Goal: Information Seeking & Learning: Learn about a topic

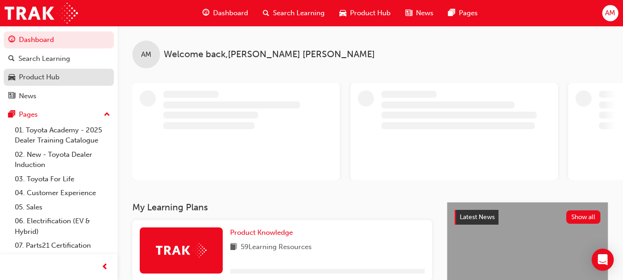
click at [50, 76] on div "Product Hub" at bounding box center [39, 77] width 41 height 11
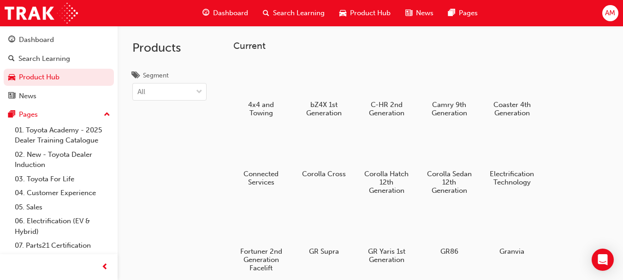
click at [237, 12] on span "Dashboard" at bounding box center [230, 13] width 35 height 11
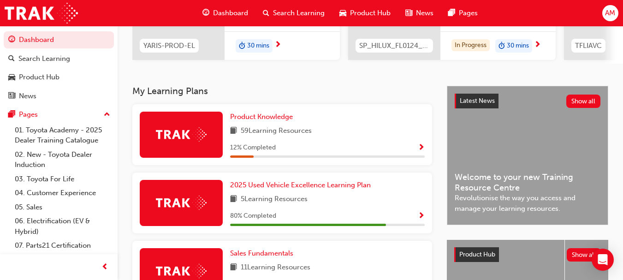
scroll to position [138, 0]
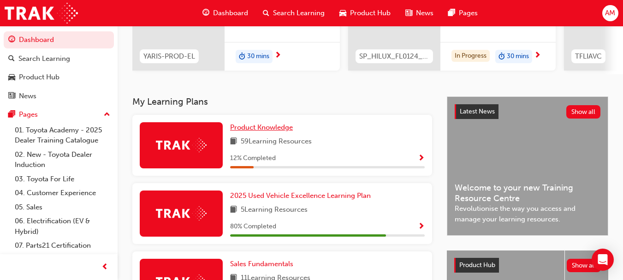
click at [263, 129] on span "Product Knowledge" at bounding box center [261, 127] width 63 height 8
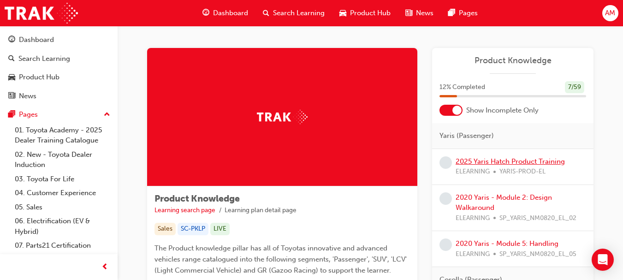
click at [518, 164] on link "2025 Yaris Hatch Product Training" at bounding box center [510, 161] width 109 height 8
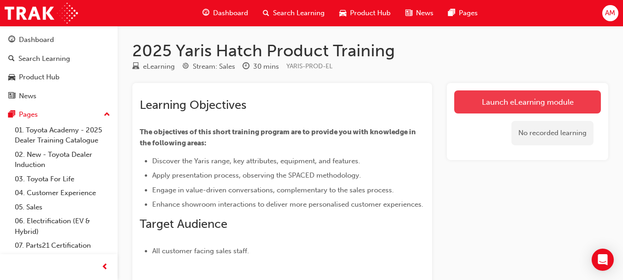
click at [524, 102] on link "Launch eLearning module" at bounding box center [527, 101] width 147 height 23
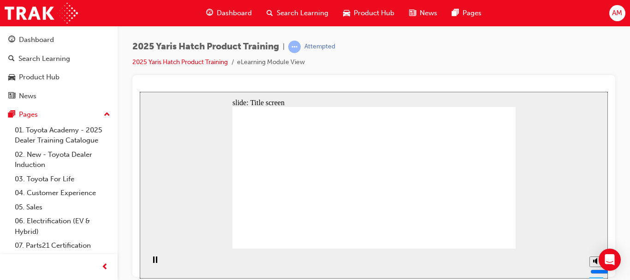
drag, startPoint x: 553, startPoint y: 274, endPoint x: 391, endPoint y: 241, distance: 165.3
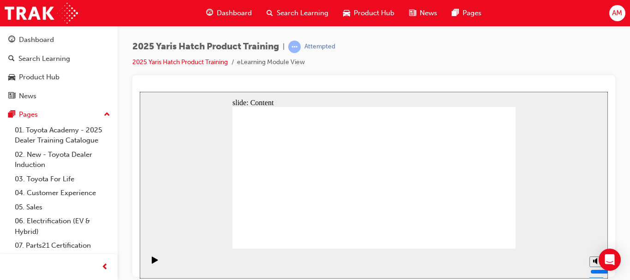
drag, startPoint x: 359, startPoint y: 161, endPoint x: 356, endPoint y: 158, distance: 4.9
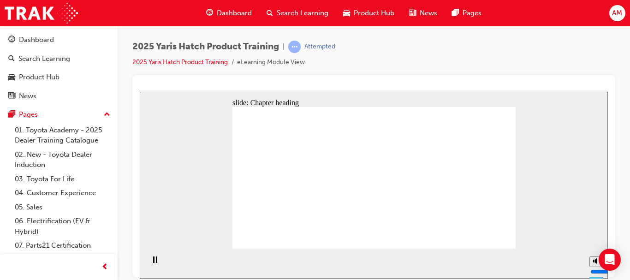
drag, startPoint x: 314, startPoint y: 161, endPoint x: 308, endPoint y: 188, distance: 27.4
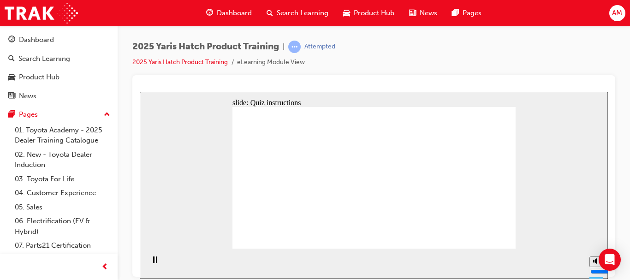
radio input "true"
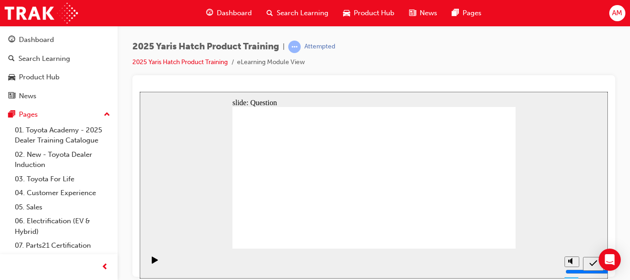
radio input "true"
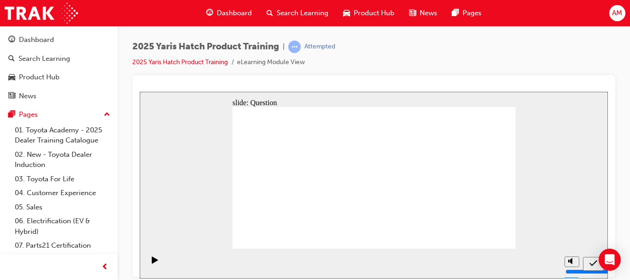
radio input "true"
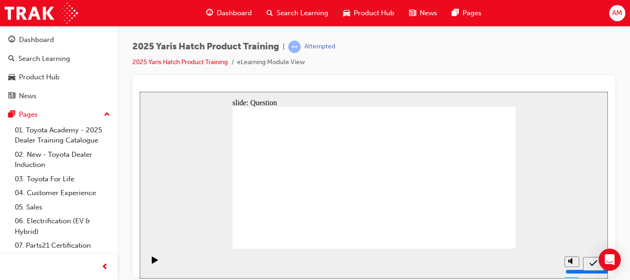
drag, startPoint x: 316, startPoint y: 164, endPoint x: 469, endPoint y: 209, distance: 160.1
drag, startPoint x: 370, startPoint y: 162, endPoint x: 422, endPoint y: 209, distance: 69.3
drag, startPoint x: 479, startPoint y: 163, endPoint x: 376, endPoint y: 209, distance: 112.8
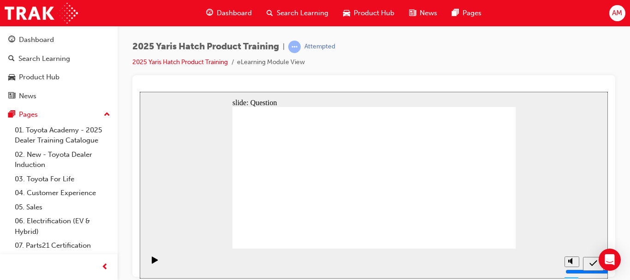
drag, startPoint x: 412, startPoint y: 168, endPoint x: 312, endPoint y: 212, distance: 109.1
drag, startPoint x: 411, startPoint y: 202, endPoint x: 265, endPoint y: 206, distance: 145.4
drag, startPoint x: 265, startPoint y: 167, endPoint x: 468, endPoint y: 213, distance: 208.4
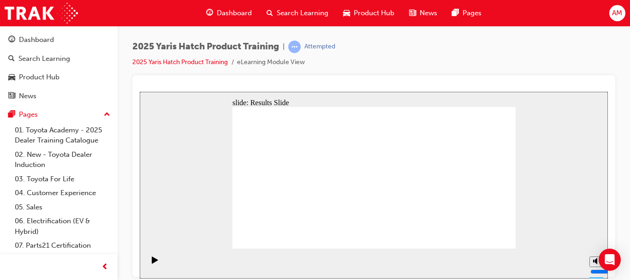
radio input "true"
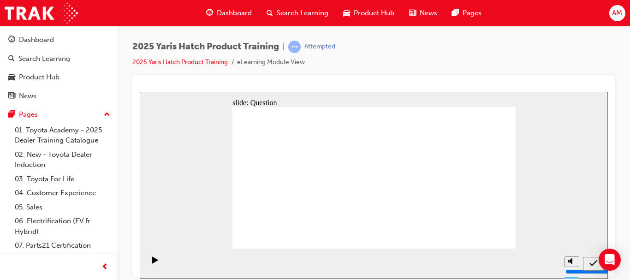
radio input "true"
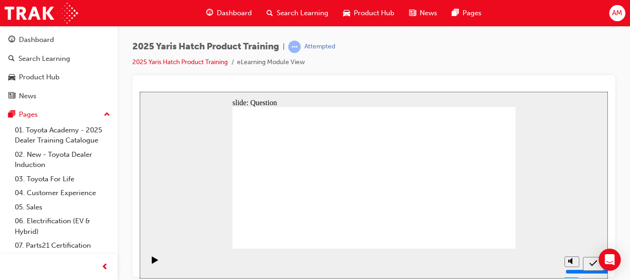
radio input "true"
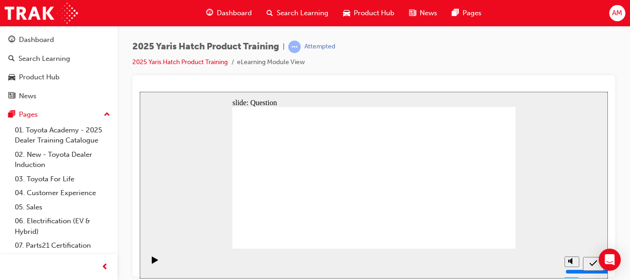
drag, startPoint x: 264, startPoint y: 160, endPoint x: 467, endPoint y: 205, distance: 208.0
drag, startPoint x: 369, startPoint y: 168, endPoint x: 420, endPoint y: 209, distance: 66.3
drag, startPoint x: 466, startPoint y: 167, endPoint x: 363, endPoint y: 211, distance: 112.1
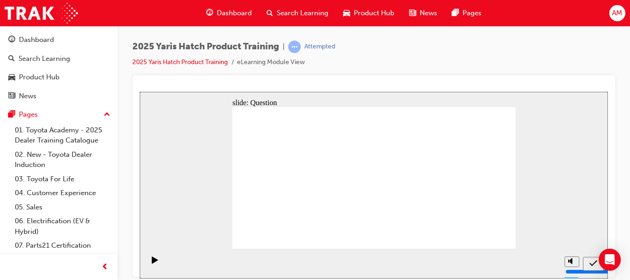
drag, startPoint x: 421, startPoint y: 169, endPoint x: 322, endPoint y: 214, distance: 108.2
drag, startPoint x: 315, startPoint y: 167, endPoint x: 264, endPoint y: 211, distance: 67.4
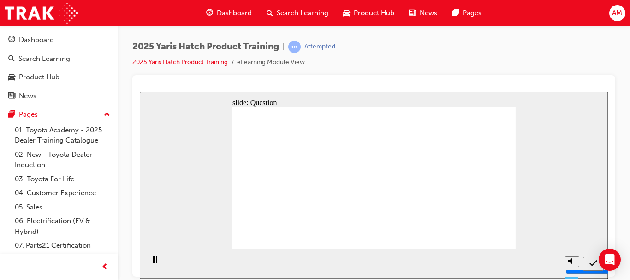
radio input "true"
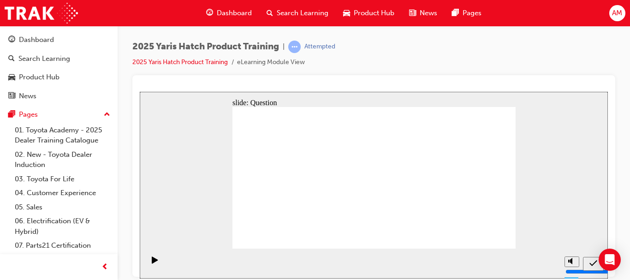
radio input "true"
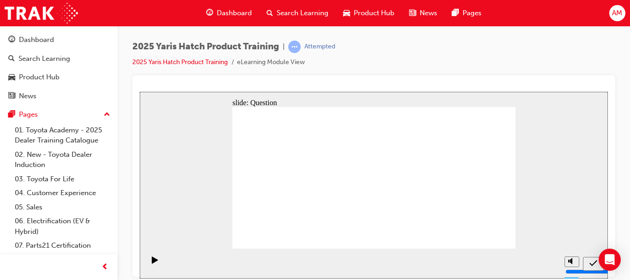
radio input "true"
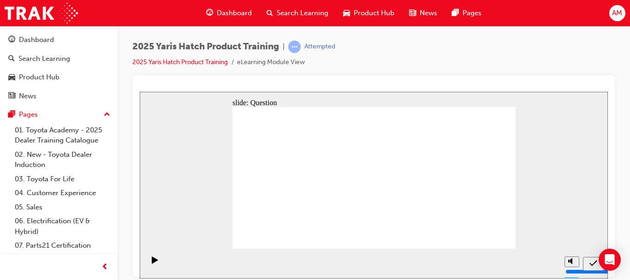
drag, startPoint x: 320, startPoint y: 167, endPoint x: 269, endPoint y: 210, distance: 67.1
drag, startPoint x: 417, startPoint y: 166, endPoint x: 317, endPoint y: 209, distance: 108.9
drag, startPoint x: 380, startPoint y: 170, endPoint x: 428, endPoint y: 212, distance: 64.1
drag, startPoint x: 268, startPoint y: 166, endPoint x: 470, endPoint y: 209, distance: 206.2
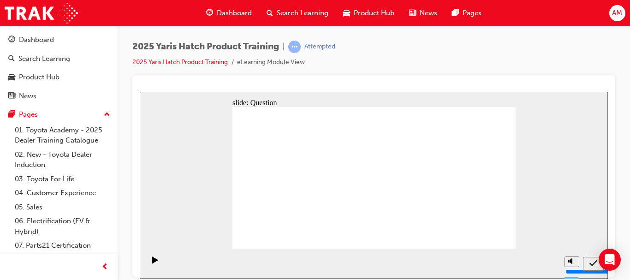
drag, startPoint x: 473, startPoint y: 168, endPoint x: 373, endPoint y: 213, distance: 109.5
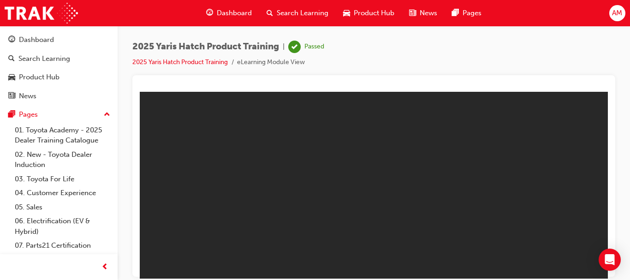
click at [371, 12] on span "Product Hub" at bounding box center [374, 13] width 41 height 11
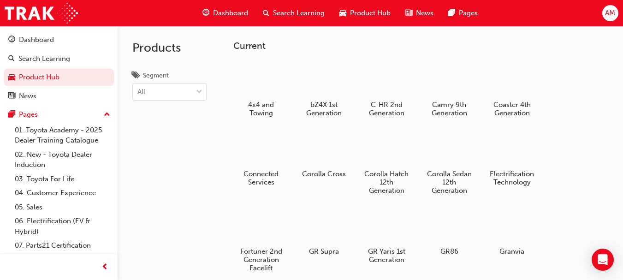
click at [297, 12] on span "Search Learning" at bounding box center [299, 13] width 52 height 11
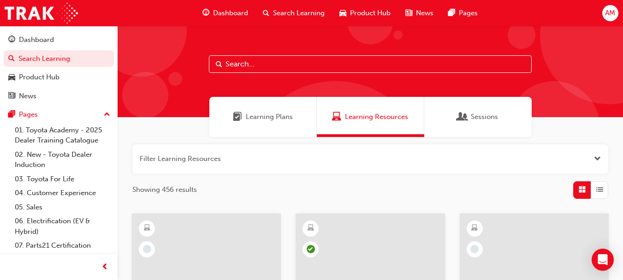
click at [233, 12] on span "Dashboard" at bounding box center [230, 13] width 35 height 11
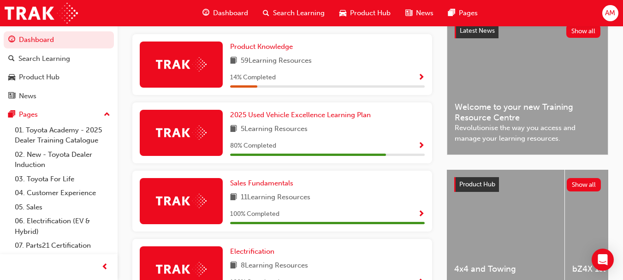
scroll to position [214, 0]
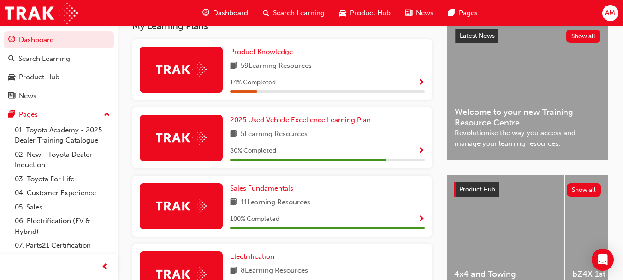
click at [292, 124] on span "2025 Used Vehicle Excellence Learning Plan" at bounding box center [300, 120] width 141 height 8
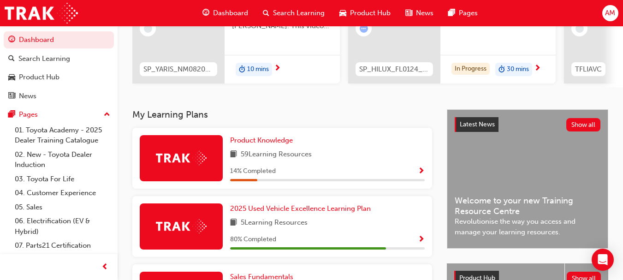
scroll to position [138, 0]
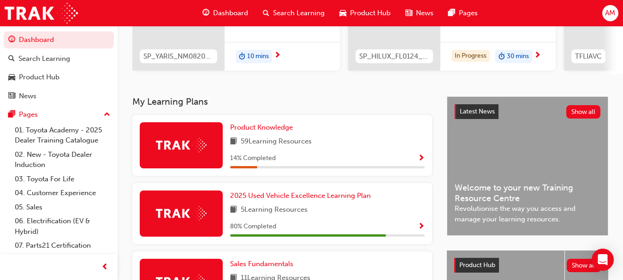
click at [188, 144] on img at bounding box center [181, 145] width 51 height 14
click at [267, 131] on span "Product Knowledge" at bounding box center [261, 127] width 63 height 8
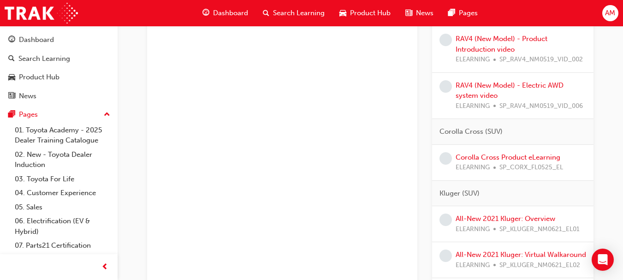
scroll to position [773, 0]
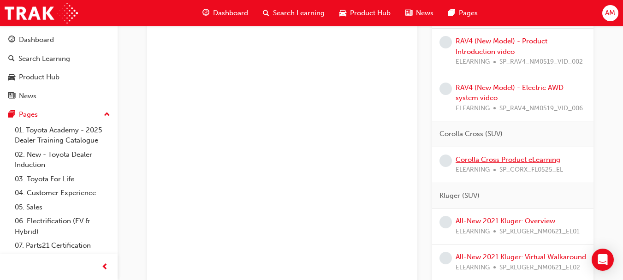
click at [470, 160] on link "Corolla Cross Product eLearning" at bounding box center [508, 159] width 105 height 8
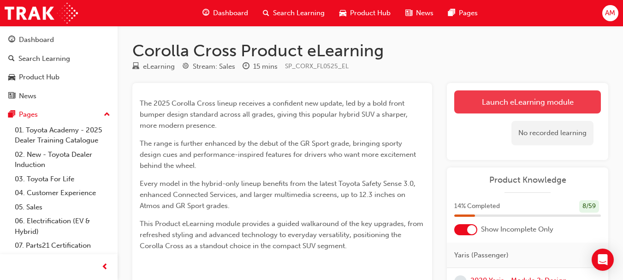
click at [512, 101] on link "Launch eLearning module" at bounding box center [527, 101] width 147 height 23
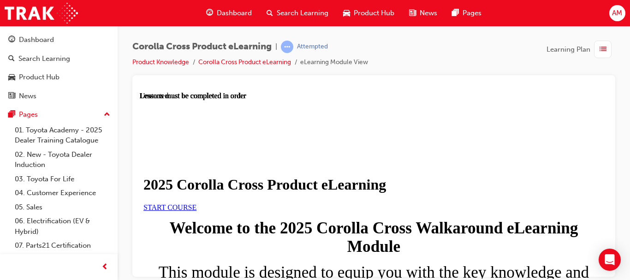
scroll to position [185, 0]
click at [197, 203] on span "START COURSE" at bounding box center [169, 207] width 53 height 8
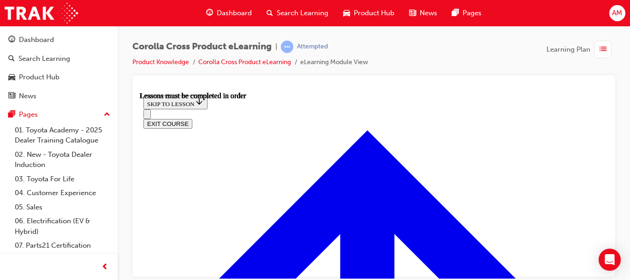
scroll to position [461, 0]
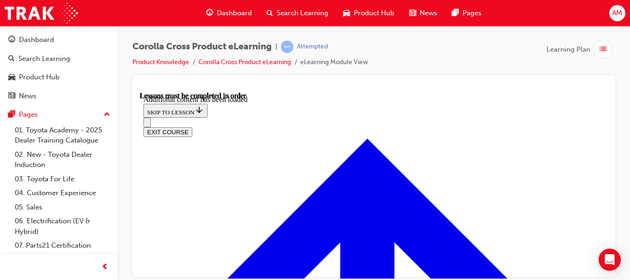
scroll to position [1697, 0]
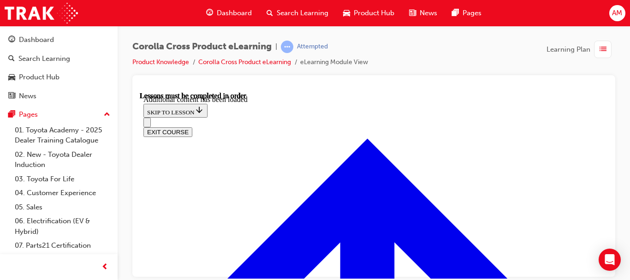
radio input "true"
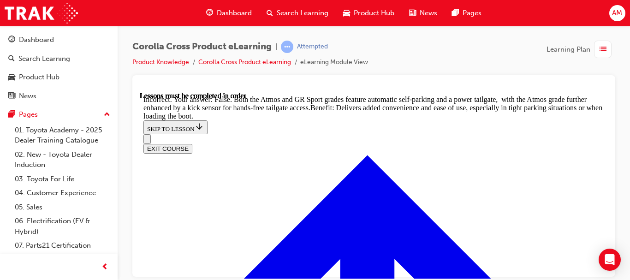
scroll to position [2137, 0]
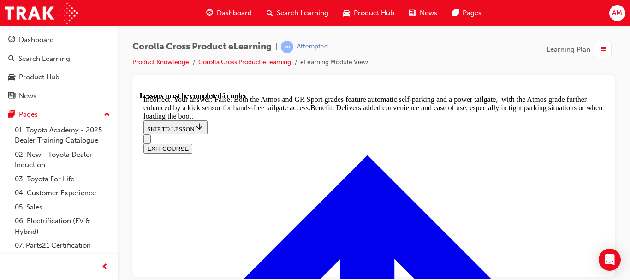
radio input "true"
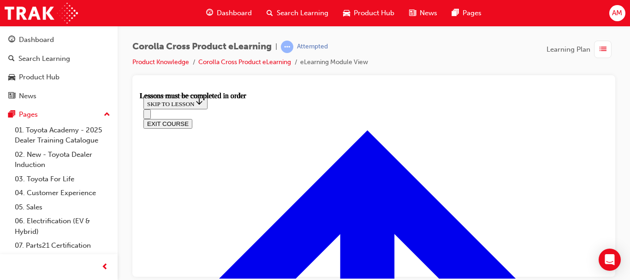
scroll to position [817, 0]
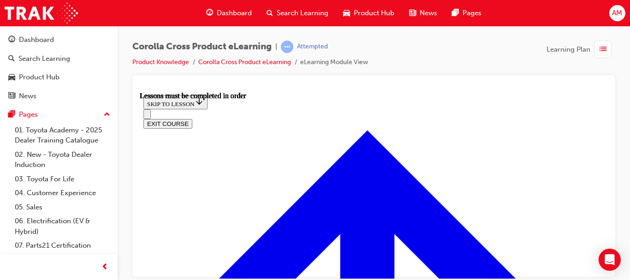
scroll to position [728, 0]
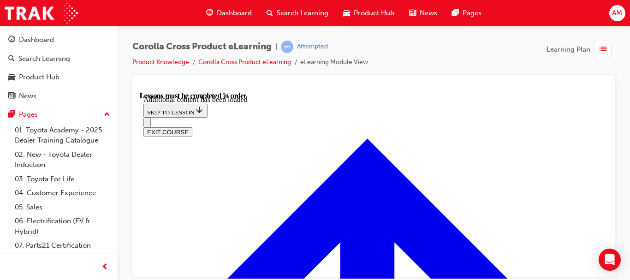
scroll to position [1303, 0]
radio input "true"
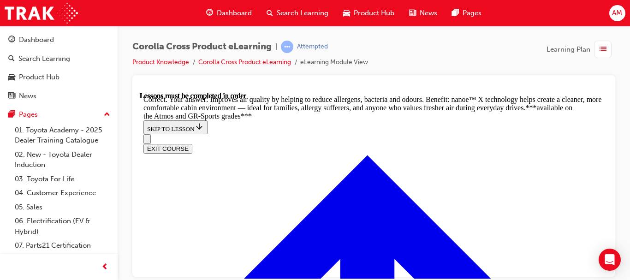
scroll to position [1672, 0]
radio input "true"
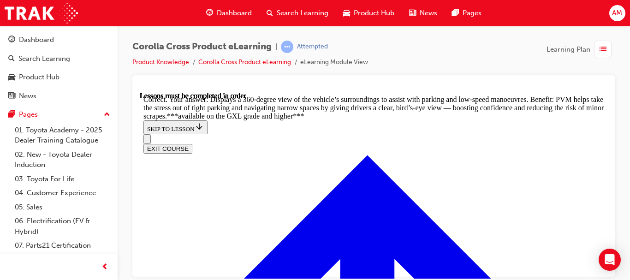
scroll to position [2055, 0]
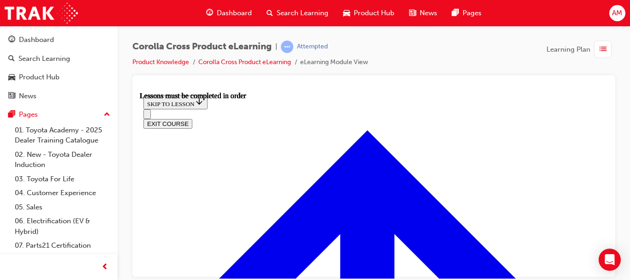
scroll to position [724, 0]
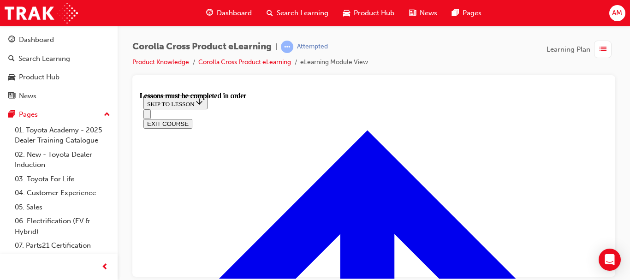
scroll to position [774, 0]
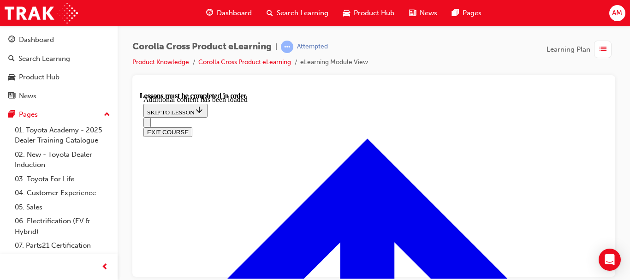
scroll to position [1374, 0]
radio input "true"
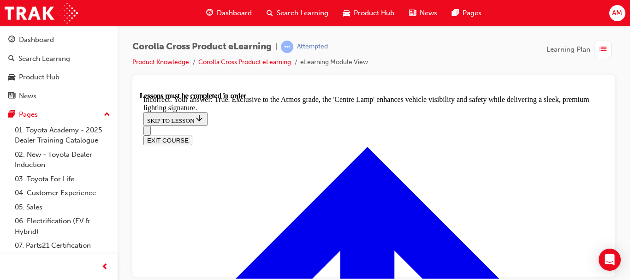
scroll to position [1591, 0]
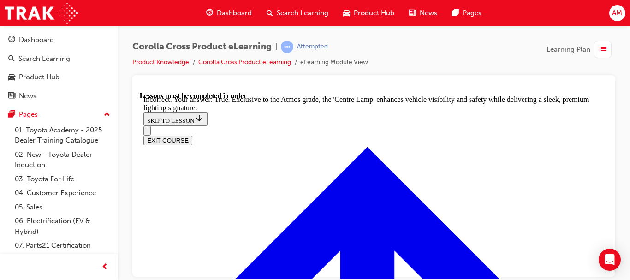
radio input "true"
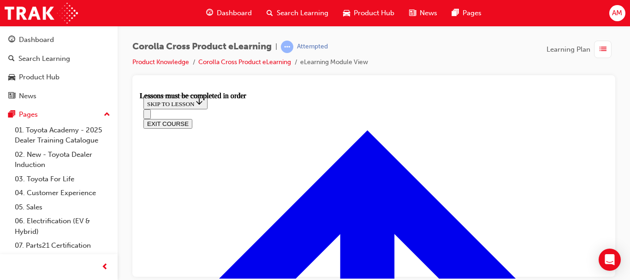
scroll to position [830, 0]
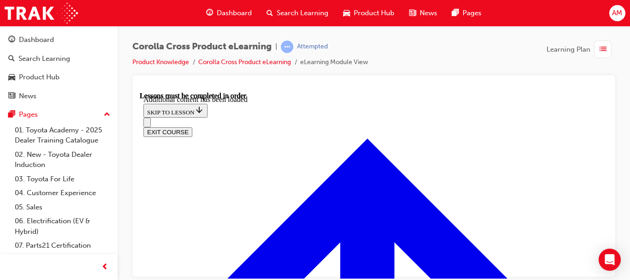
scroll to position [1151, 0]
radio input "true"
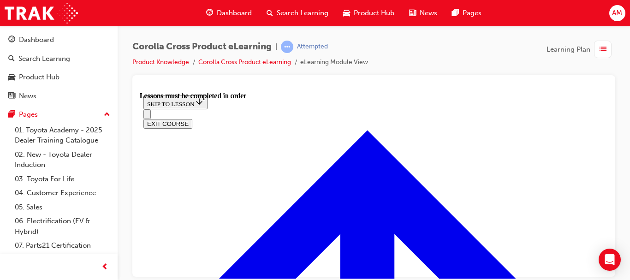
scroll to position [770, 0]
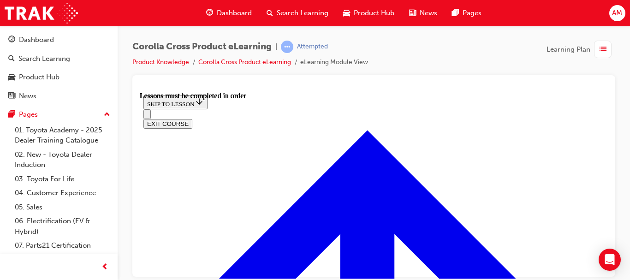
scroll to position [662, 0]
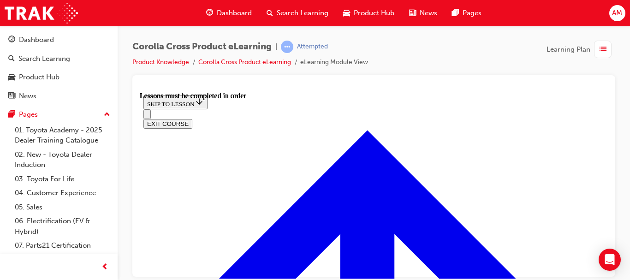
scroll to position [938, 0]
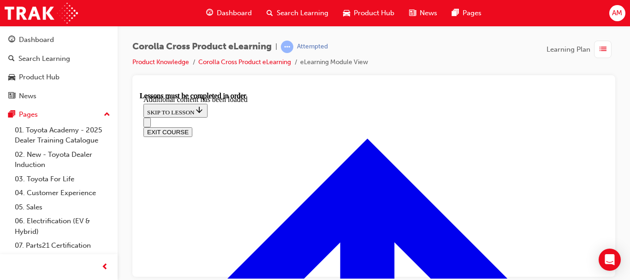
scroll to position [1073, 0]
radio input "true"
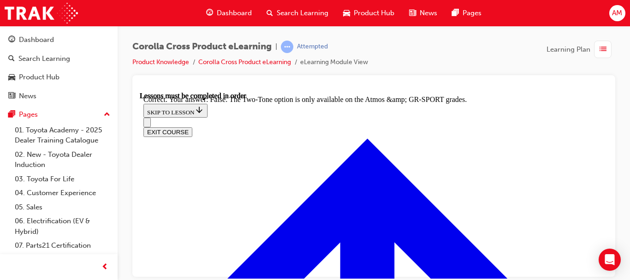
scroll to position [1304, 0]
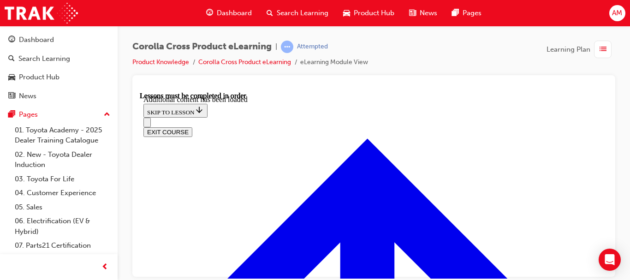
scroll to position [1340, 0]
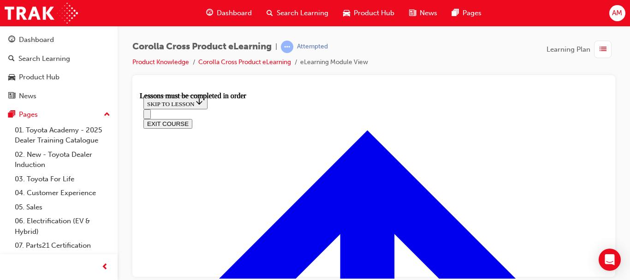
scroll to position [770, 0]
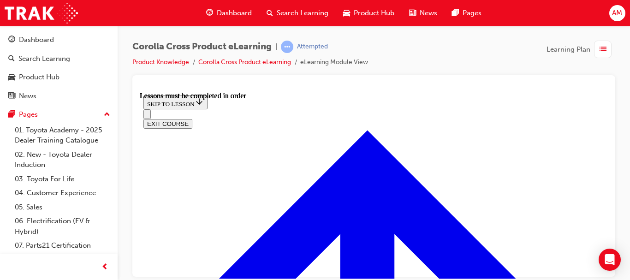
scroll to position [819, 0]
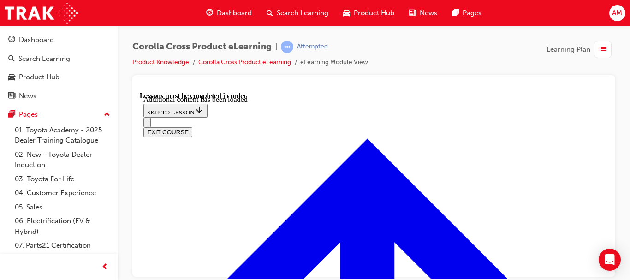
scroll to position [1328, 0]
radio input "true"
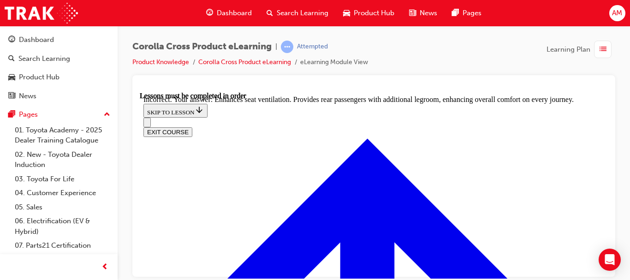
scroll to position [1613, 0]
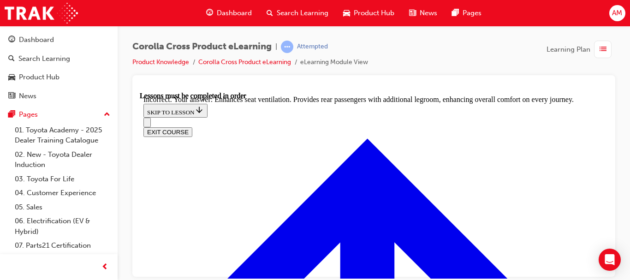
radio input "true"
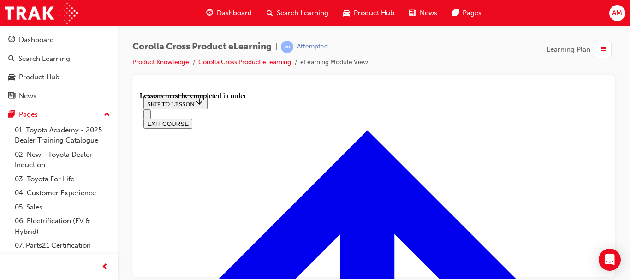
scroll to position [817, 0]
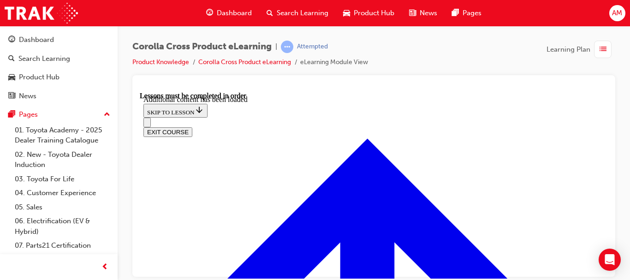
scroll to position [1224, 0]
radio input "true"
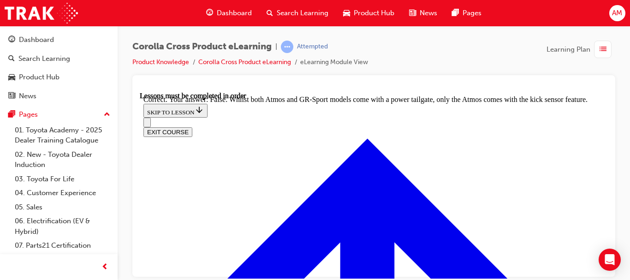
scroll to position [1501, 0]
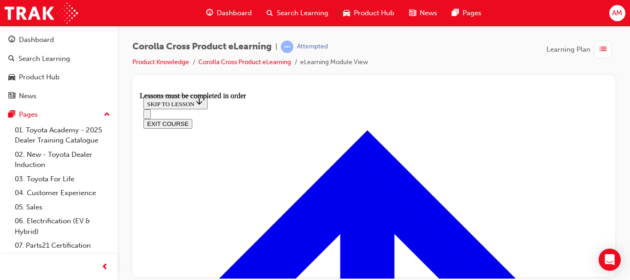
scroll to position [1001, 0]
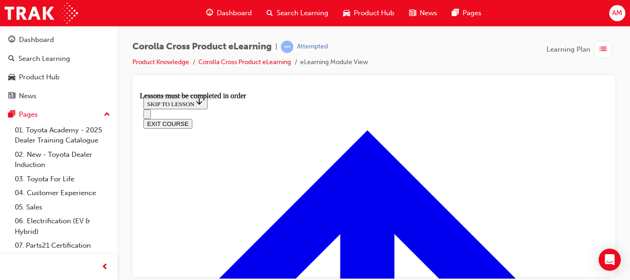
scroll to position [871, 0]
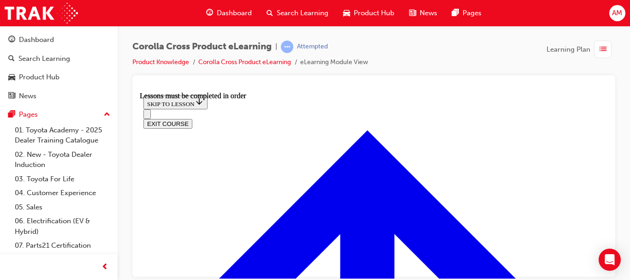
scroll to position [1425, 0]
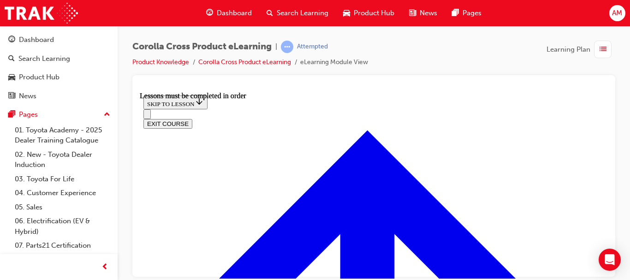
scroll to position [1063, 0]
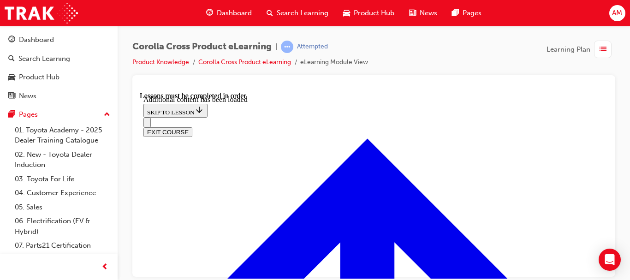
scroll to position [1997, 0]
checkbox input "true"
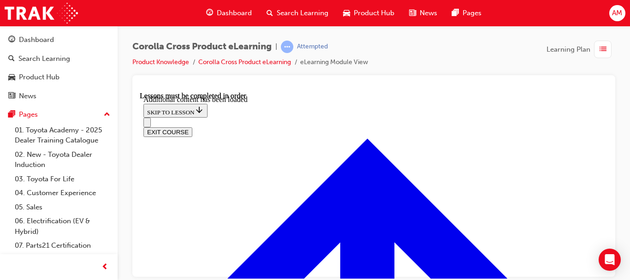
checkbox input "true"
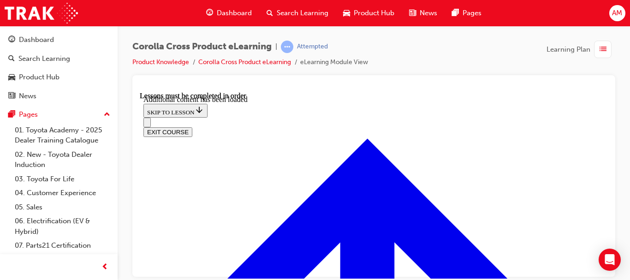
checkbox input "true"
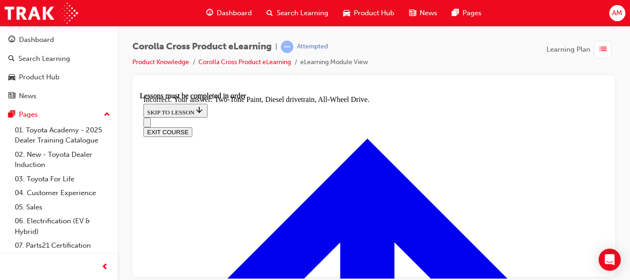
checkbox input "false"
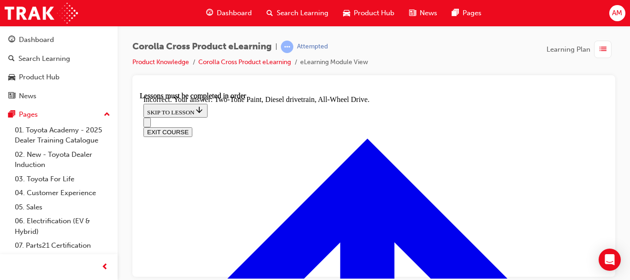
checkbox input "false"
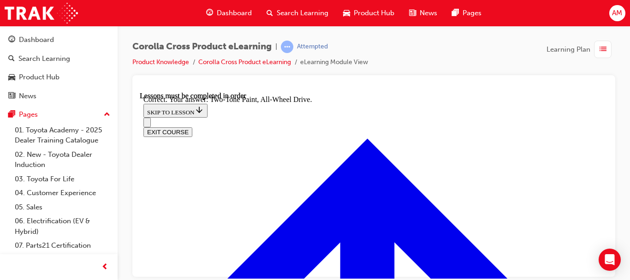
scroll to position [2473, 0]
radio input "true"
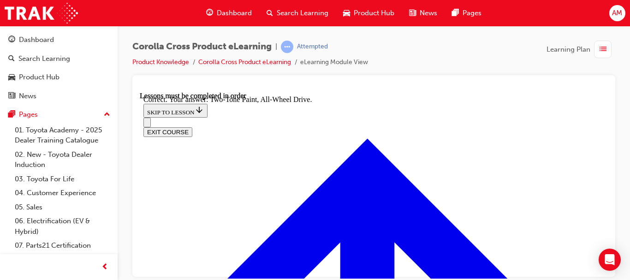
radio input "true"
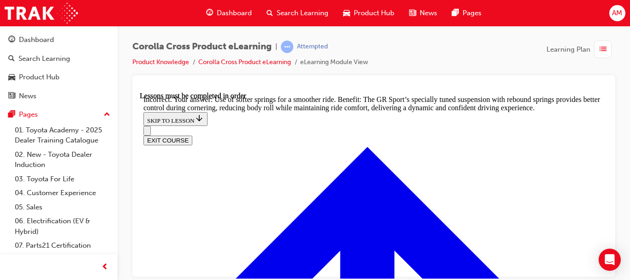
scroll to position [2703, 0]
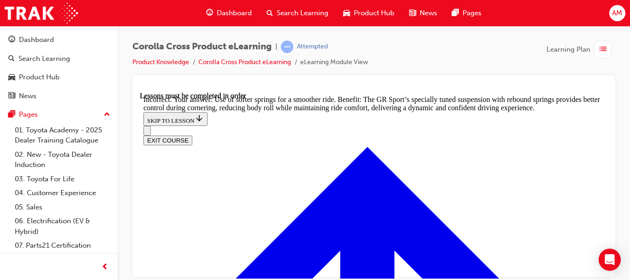
radio input "true"
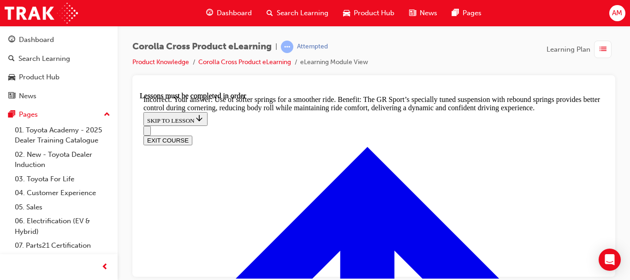
scroll to position [2507, 0]
radio input "true"
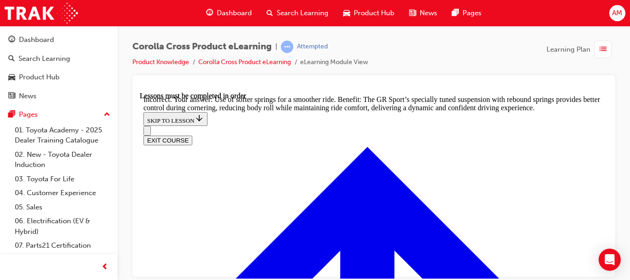
scroll to position [2511, 0]
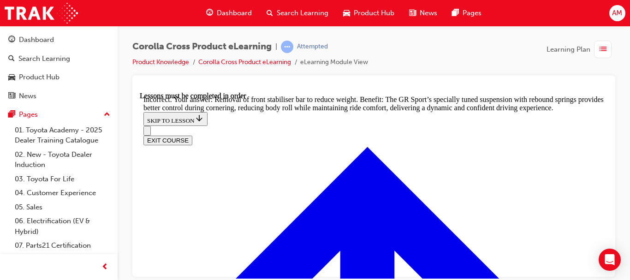
radio input "true"
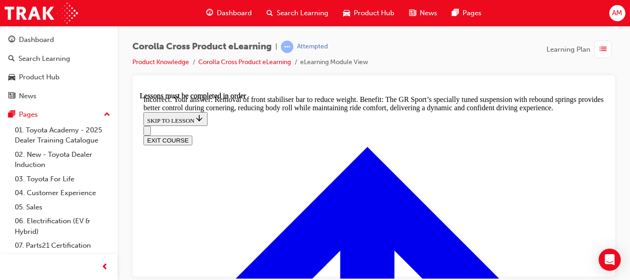
radio input "true"
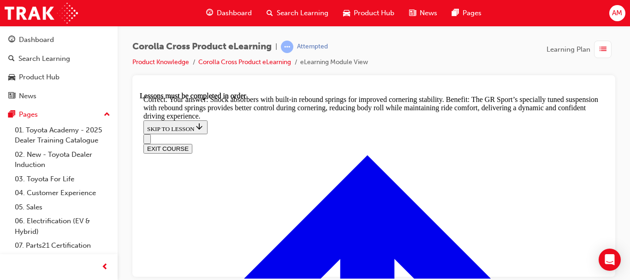
scroll to position [2773, 0]
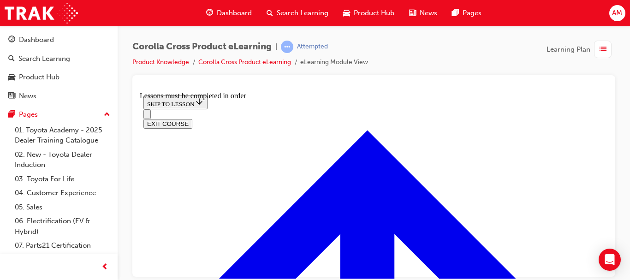
scroll to position [1001, 0]
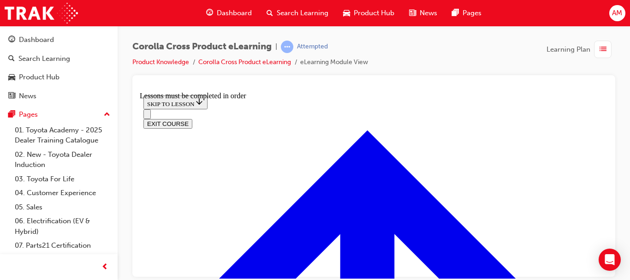
drag, startPoint x: 482, startPoint y: 221, endPoint x: 421, endPoint y: 214, distance: 60.9
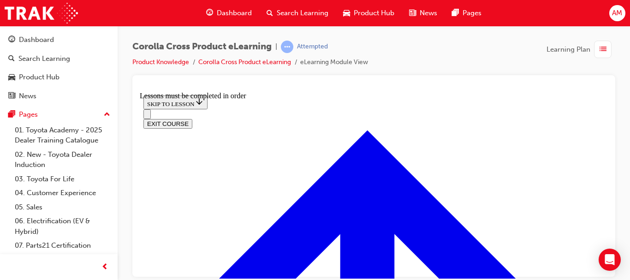
scroll to position [529, 0]
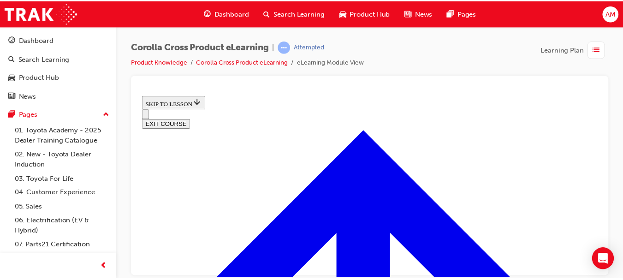
scroll to position [309, 0]
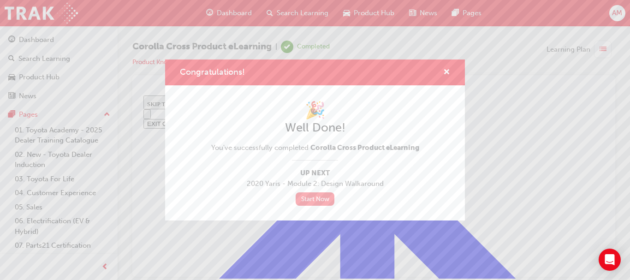
click at [313, 199] on link "Start Now" at bounding box center [315, 198] width 39 height 13
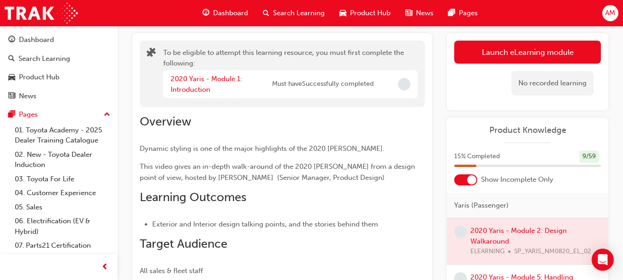
scroll to position [46, 0]
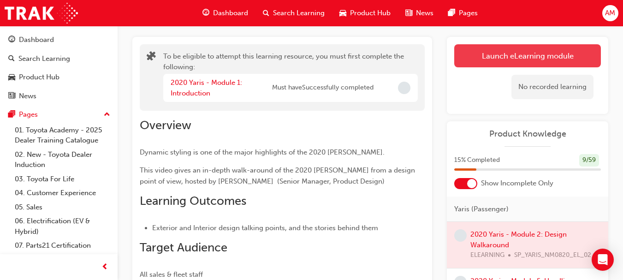
click at [563, 52] on button "Launch eLearning module" at bounding box center [527, 55] width 147 height 23
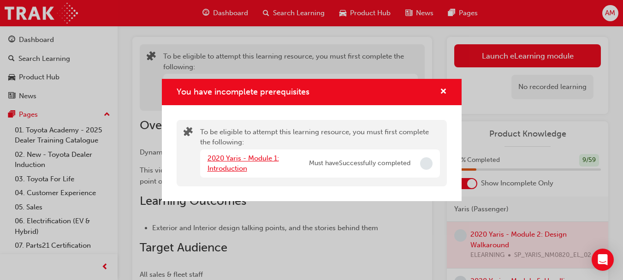
click at [259, 158] on link "2020 Yaris - Module 1: Introduction" at bounding box center [244, 163] width 72 height 19
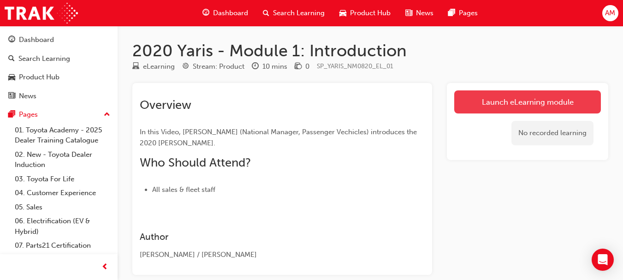
click at [551, 101] on link "Launch eLearning module" at bounding box center [527, 101] width 147 height 23
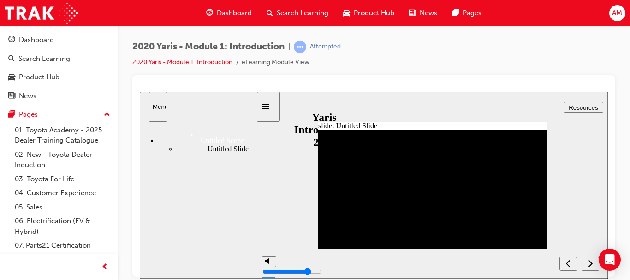
click at [591, 263] on icon "next" at bounding box center [591, 262] width 4 height 7
click at [590, 263] on icon "next" at bounding box center [590, 263] width 5 height 8
click at [588, 262] on div "next" at bounding box center [590, 264] width 10 height 10
click at [590, 262] on icon "next" at bounding box center [590, 263] width 5 height 8
click at [567, 262] on icon "previous" at bounding box center [568, 263] width 5 height 8
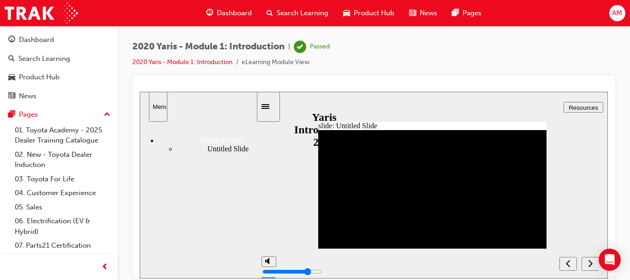
click at [591, 261] on icon "next" at bounding box center [590, 263] width 5 height 8
click at [187, 132] on icon "Menu" at bounding box center [194, 136] width 14 height 14
click at [180, 153] on div "Untitled Slide" at bounding box center [217, 148] width 80 height 8
click at [175, 131] on div "Untitled Scene" at bounding box center [207, 137] width 99 height 16
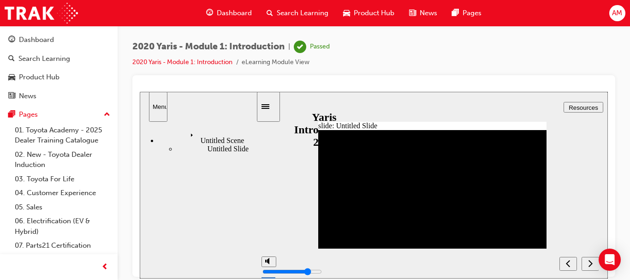
click at [239, 11] on span "Dashboard" at bounding box center [234, 13] width 35 height 11
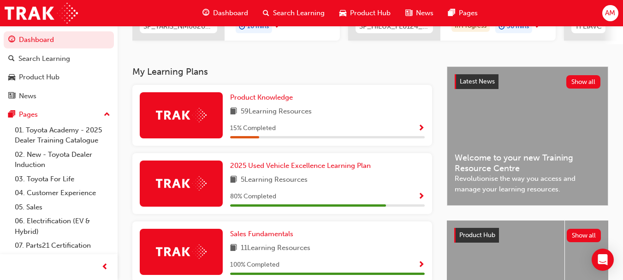
scroll to position [168, 0]
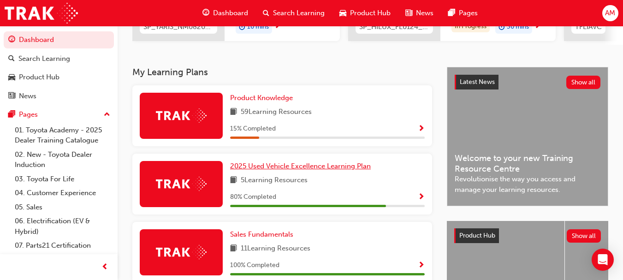
click at [285, 169] on span "2025 Used Vehicle Excellence Learning Plan" at bounding box center [300, 166] width 141 height 8
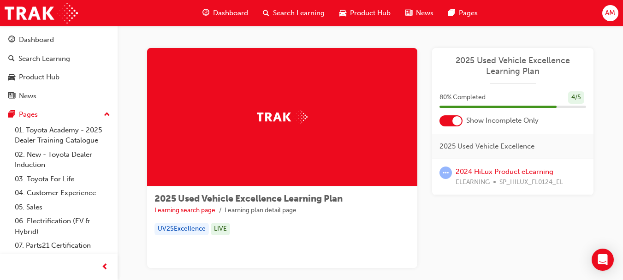
click at [485, 60] on span "2025 Used Vehicle Excellence Learning Plan" at bounding box center [513, 65] width 147 height 21
click at [499, 59] on span "2025 Used Vehicle Excellence Learning Plan" at bounding box center [513, 65] width 147 height 21
click at [479, 172] on link "2024 HiLux Product eLearning" at bounding box center [505, 171] width 98 height 8
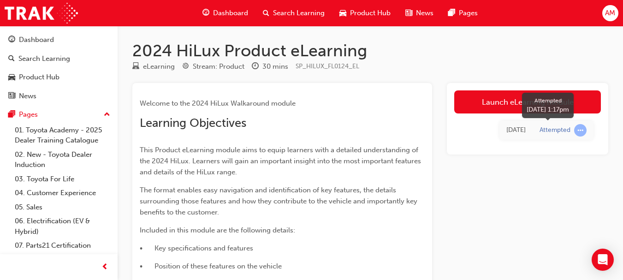
click at [569, 130] on div "Attempted" at bounding box center [555, 130] width 31 height 9
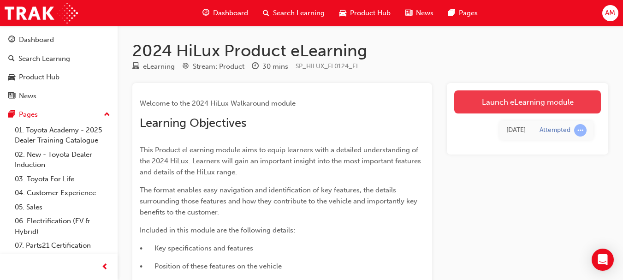
click at [513, 105] on link "Launch eLearning module" at bounding box center [527, 101] width 147 height 23
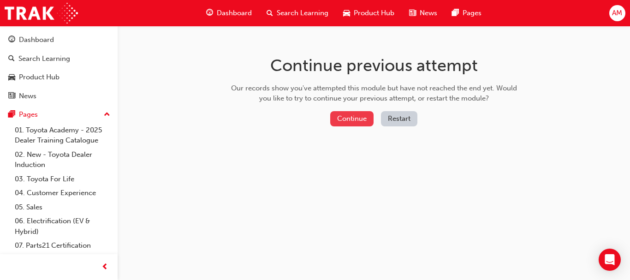
click at [355, 118] on button "Continue" at bounding box center [351, 118] width 43 height 15
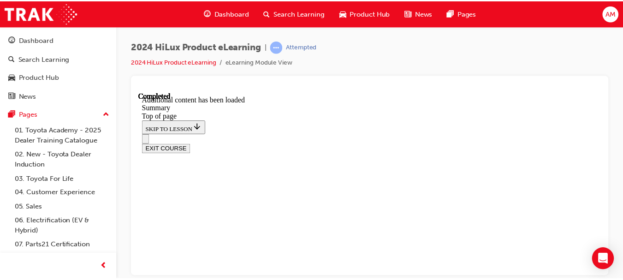
scroll to position [1168, 0]
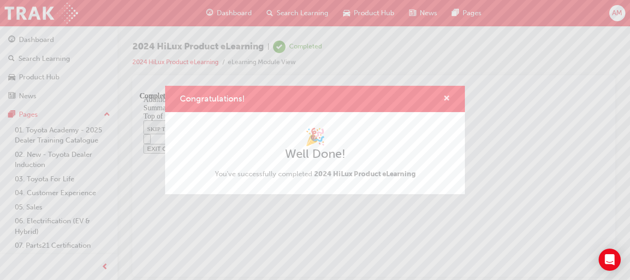
click at [445, 98] on span "cross-icon" at bounding box center [446, 99] width 7 height 8
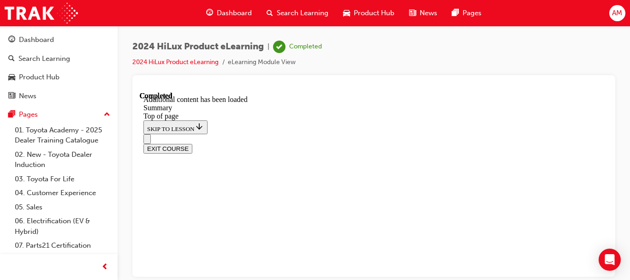
click at [231, 12] on span "Dashboard" at bounding box center [234, 13] width 35 height 11
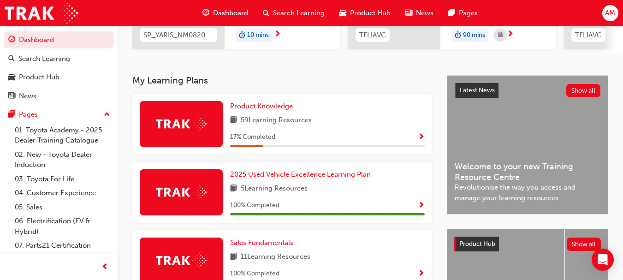
scroll to position [138, 0]
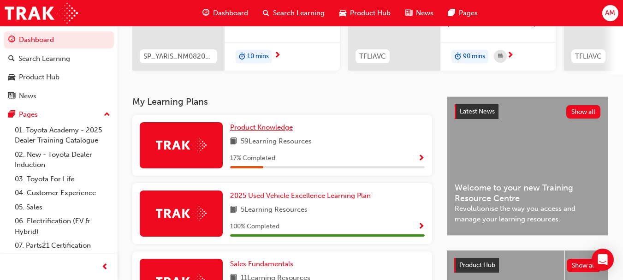
click at [256, 131] on span "Product Knowledge" at bounding box center [261, 127] width 63 height 8
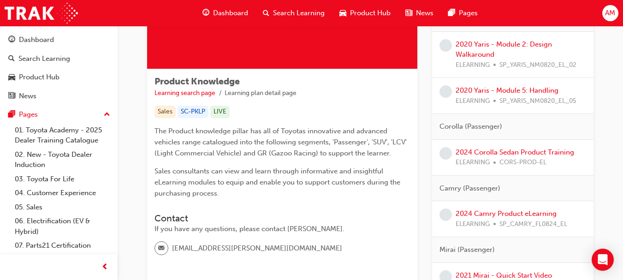
scroll to position [138, 0]
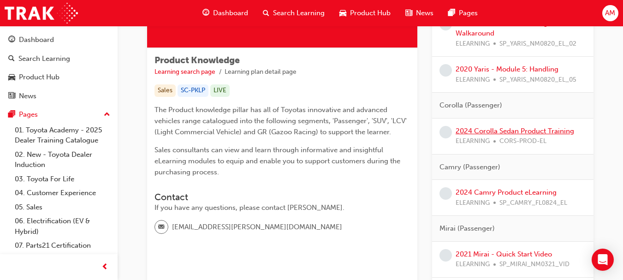
click at [482, 132] on link "2024 Corolla Sedan Product Training" at bounding box center [515, 131] width 119 height 8
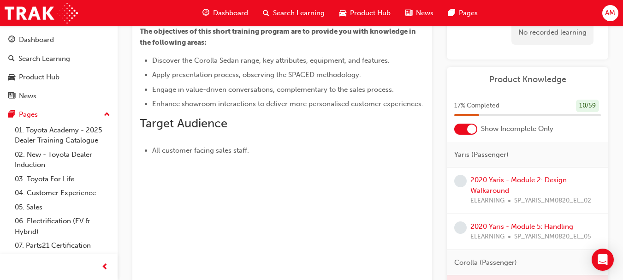
scroll to position [46, 0]
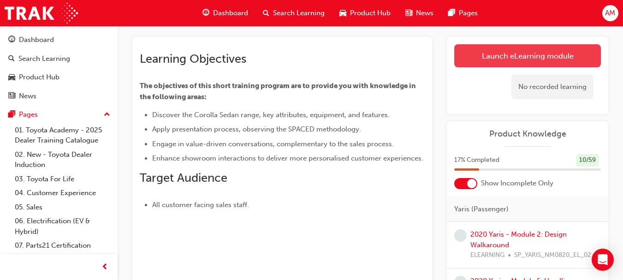
click at [485, 54] on link "Launch eLearning module" at bounding box center [527, 55] width 147 height 23
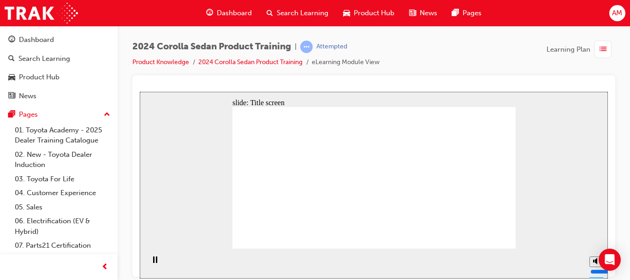
drag, startPoint x: 417, startPoint y: 131, endPoint x: 438, endPoint y: 164, distance: 39.0
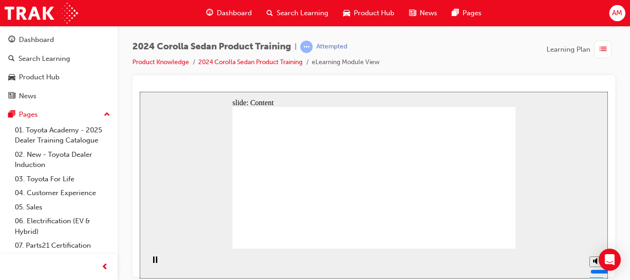
drag, startPoint x: 478, startPoint y: 239, endPoint x: 490, endPoint y: 238, distance: 12.1
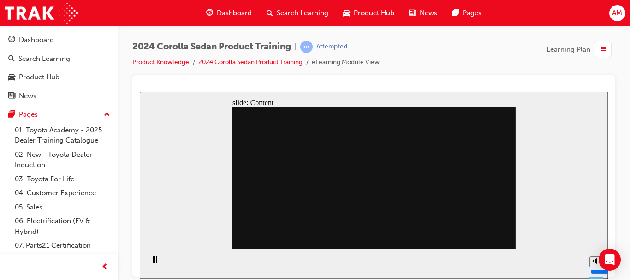
drag, startPoint x: 484, startPoint y: 242, endPoint x: 489, endPoint y: 239, distance: 6.0
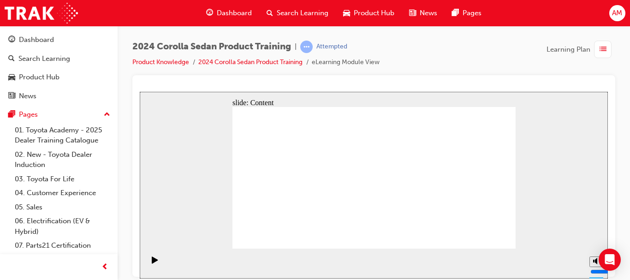
radio input "true"
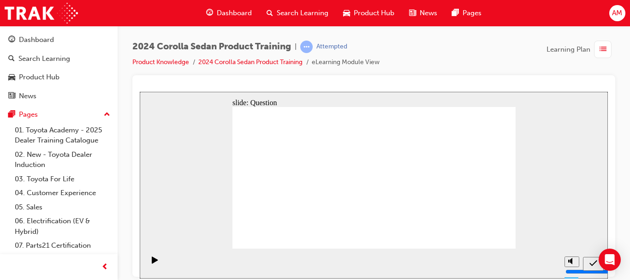
radio input "true"
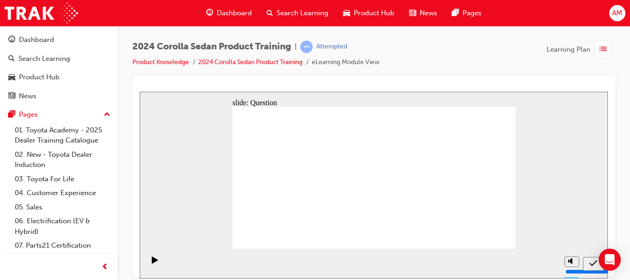
radio input "true"
drag, startPoint x: 478, startPoint y: 236, endPoint x: 494, endPoint y: 234, distance: 15.8
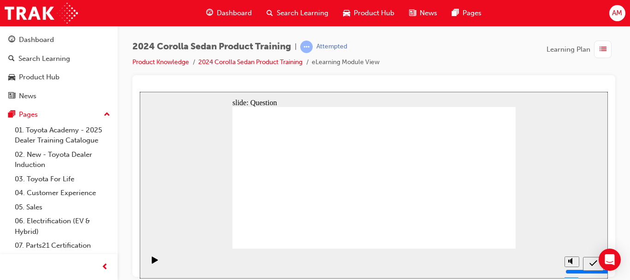
radio input "true"
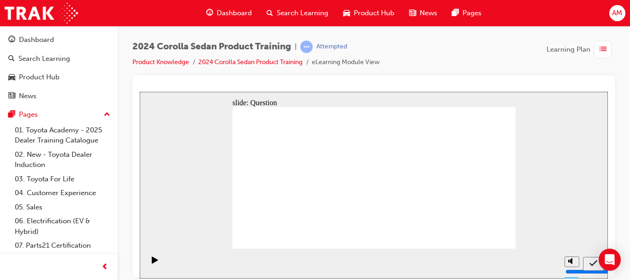
drag, startPoint x: 306, startPoint y: 214, endPoint x: 387, endPoint y: 175, distance: 89.1
drag, startPoint x: 399, startPoint y: 165, endPoint x: 302, endPoint y: 208, distance: 106.1
drag, startPoint x: 439, startPoint y: 165, endPoint x: 345, endPoint y: 209, distance: 103.8
drag, startPoint x: 352, startPoint y: 170, endPoint x: 400, endPoint y: 214, distance: 64.3
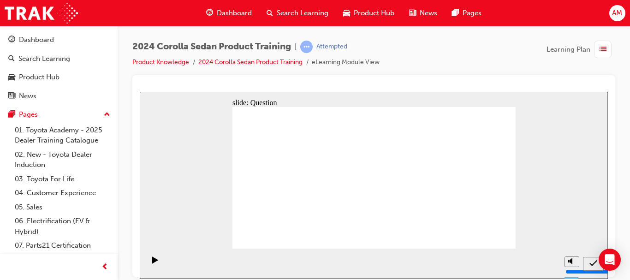
drag, startPoint x: 314, startPoint y: 160, endPoint x: 456, endPoint y: 203, distance: 148.6
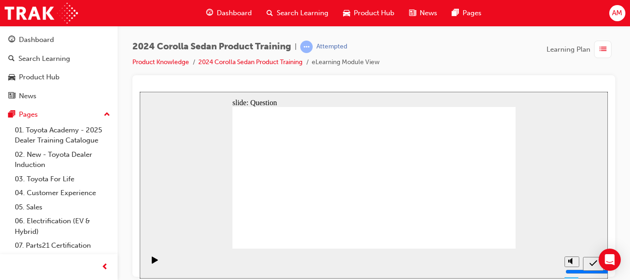
radio input "true"
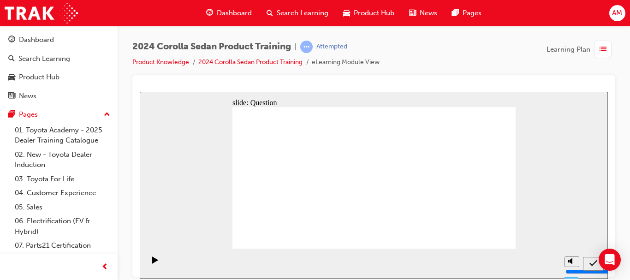
radio input "true"
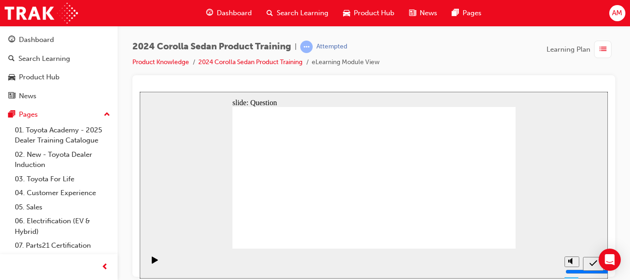
radio input "true"
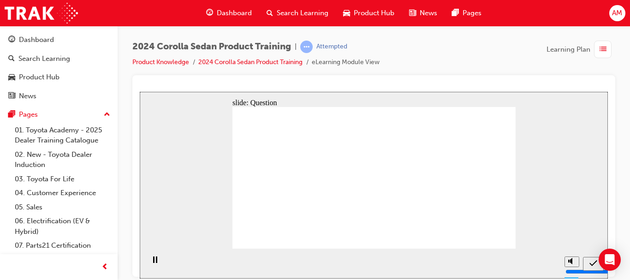
drag, startPoint x: 389, startPoint y: 169, endPoint x: 293, endPoint y: 213, distance: 105.1
drag, startPoint x: 444, startPoint y: 161, endPoint x: 349, endPoint y: 203, distance: 103.7
drag, startPoint x: 350, startPoint y: 167, endPoint x: 396, endPoint y: 211, distance: 63.6
drag, startPoint x: 310, startPoint y: 163, endPoint x: 453, endPoint y: 209, distance: 150.0
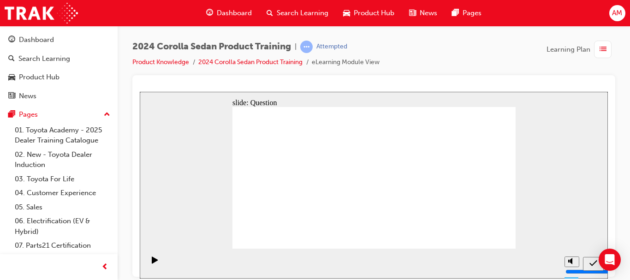
radio input "true"
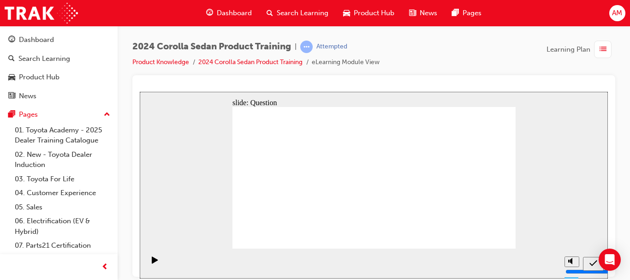
radio input "true"
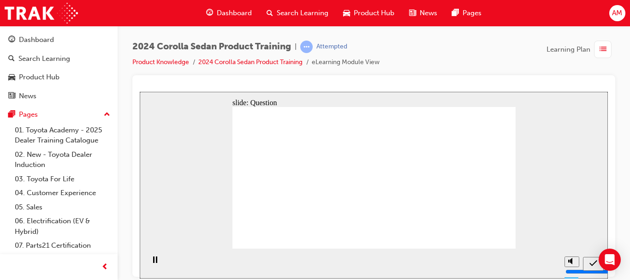
radio input "true"
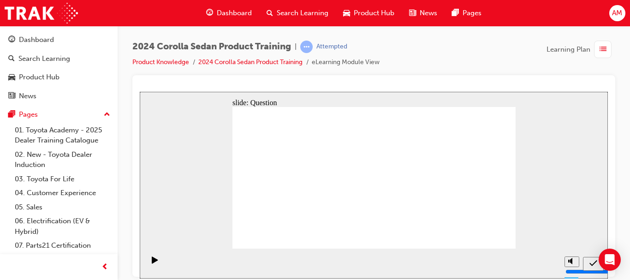
radio input "false"
radio input "true"
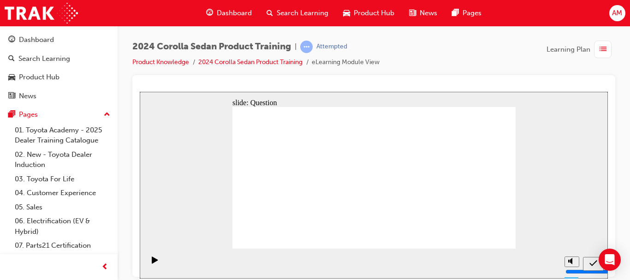
drag, startPoint x: 393, startPoint y: 169, endPoint x: 298, endPoint y: 214, distance: 105.0
drag, startPoint x: 437, startPoint y: 161, endPoint x: 340, endPoint y: 206, distance: 107.3
drag, startPoint x: 344, startPoint y: 166, endPoint x: 392, endPoint y: 210, distance: 65.3
drag, startPoint x: 296, startPoint y: 166, endPoint x: 440, endPoint y: 210, distance: 150.5
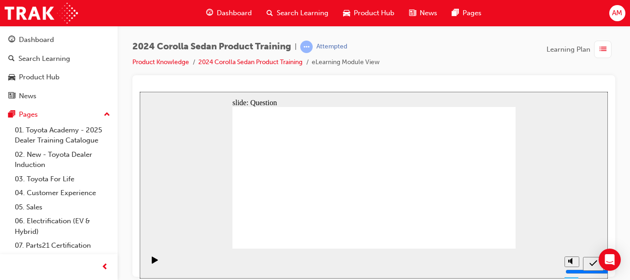
radio input "true"
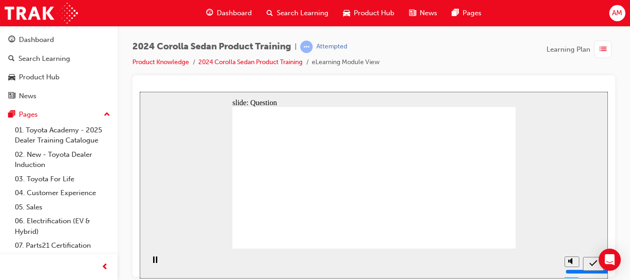
radio input "true"
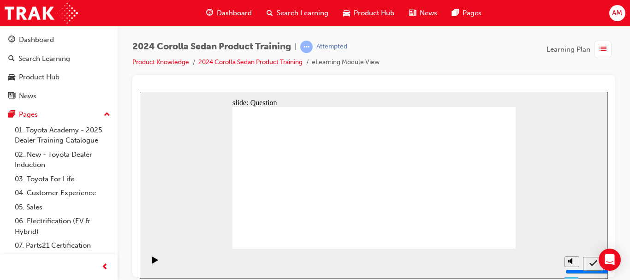
radio input "true"
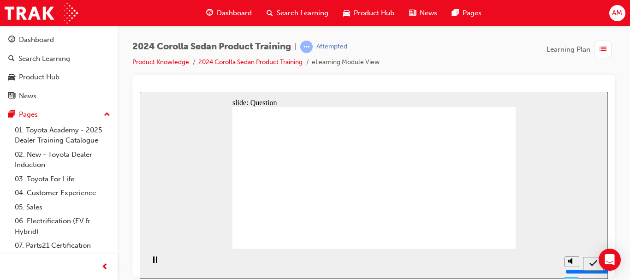
radio input "true"
drag, startPoint x: 391, startPoint y: 168, endPoint x: 296, endPoint y: 210, distance: 103.7
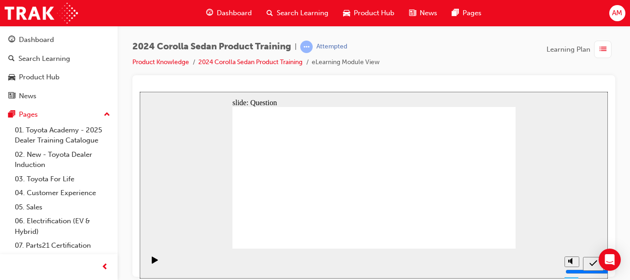
drag, startPoint x: 441, startPoint y: 161, endPoint x: 344, endPoint y: 205, distance: 106.3
drag, startPoint x: 347, startPoint y: 168, endPoint x: 394, endPoint y: 212, distance: 64.6
drag, startPoint x: 301, startPoint y: 170, endPoint x: 446, endPoint y: 215, distance: 151.5
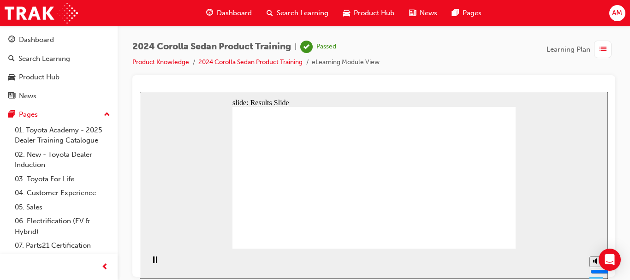
click at [555, 48] on span "Learning Plan" at bounding box center [569, 49] width 44 height 11
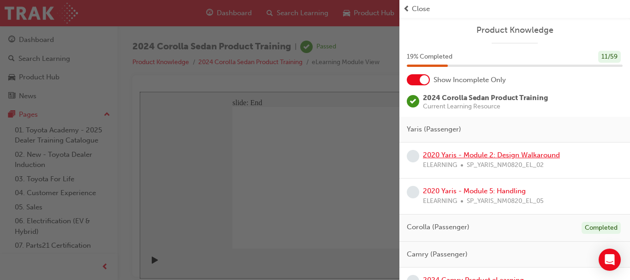
click at [488, 157] on link "2020 Yaris - Module 2: Design Walkaround" at bounding box center [491, 155] width 137 height 8
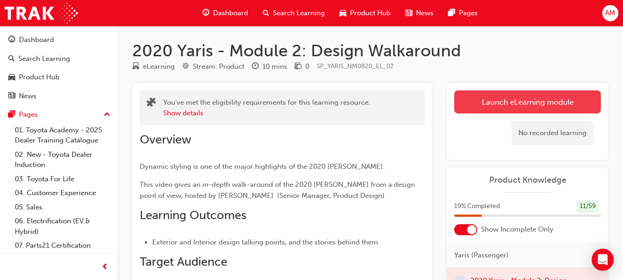
click at [521, 101] on link "Launch eLearning module" at bounding box center [527, 101] width 147 height 23
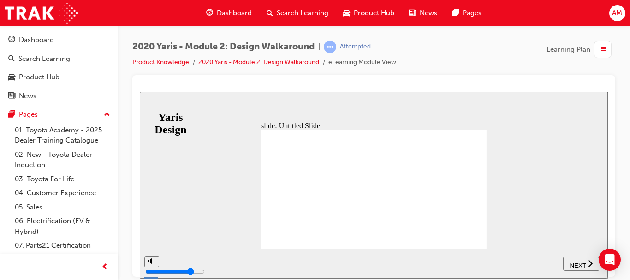
click at [579, 262] on span "NEXT" at bounding box center [578, 265] width 16 height 7
click at [594, 261] on icon "next" at bounding box center [595, 262] width 4 height 7
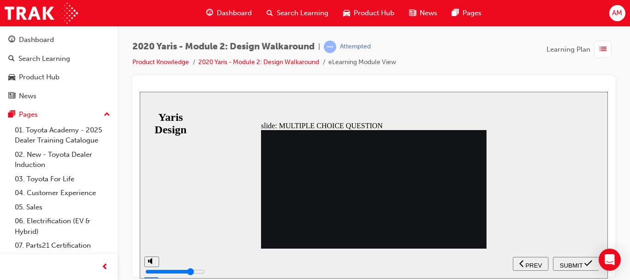
radio input "true"
click at [571, 262] on span "SUBMIT" at bounding box center [571, 265] width 23 height 7
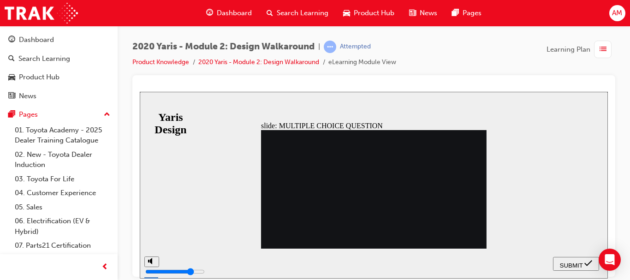
radio input "true"
click at [577, 262] on span "SUBMIT" at bounding box center [571, 265] width 23 height 7
radio input "true"
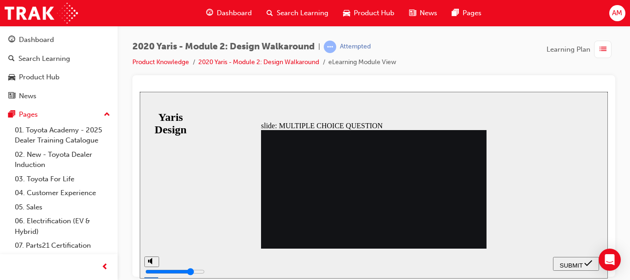
click at [572, 263] on span "SUBMIT" at bounding box center [571, 265] width 23 height 7
radio input "true"
click at [571, 262] on span "SUBMIT" at bounding box center [571, 265] width 23 height 7
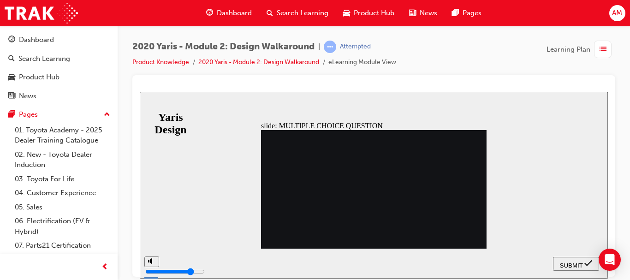
radio input "true"
click at [567, 263] on span "SUBMIT" at bounding box center [571, 265] width 23 height 7
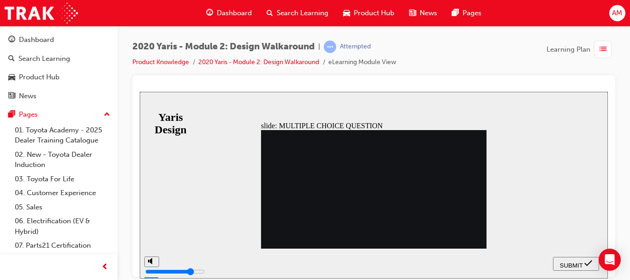
radio input "true"
click at [571, 262] on span "SUBMIT" at bounding box center [571, 265] width 23 height 7
click at [465, 254] on section "SUBMIT NEXT PREV" at bounding box center [374, 263] width 468 height 30
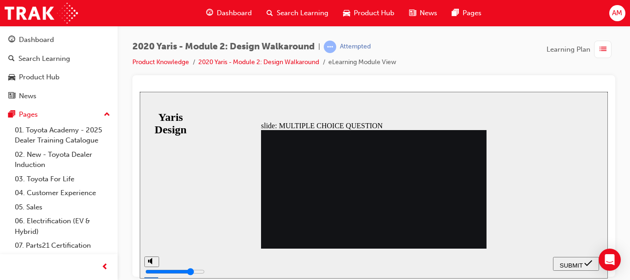
radio input "true"
click at [568, 262] on span "SUBMIT" at bounding box center [571, 265] width 23 height 7
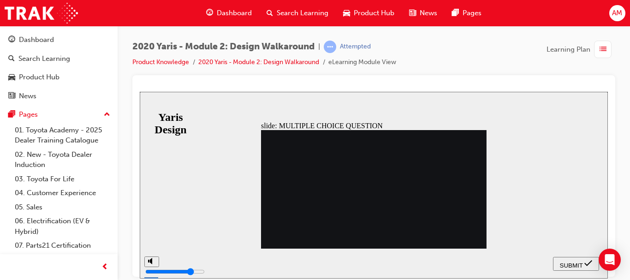
radio input "true"
click at [578, 262] on span "SUBMIT" at bounding box center [571, 265] width 23 height 7
drag, startPoint x: 575, startPoint y: 260, endPoint x: 565, endPoint y: 256, distance: 11.1
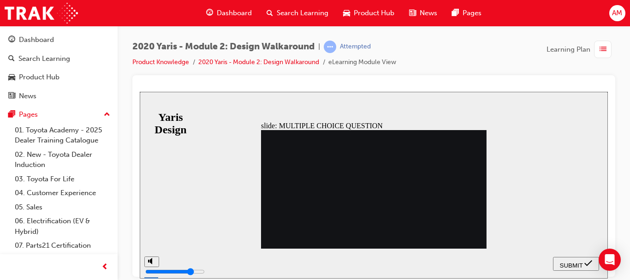
click at [574, 262] on span "SUBMIT" at bounding box center [571, 265] width 23 height 7
drag, startPoint x: 383, startPoint y: 222, endPoint x: 341, endPoint y: 200, distance: 47.1
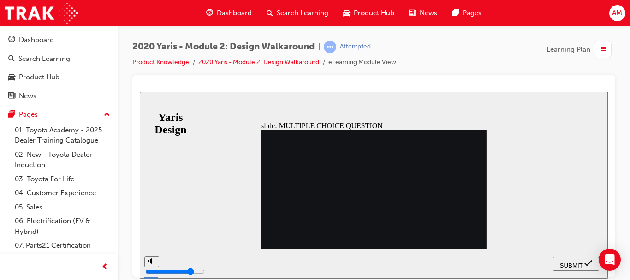
radio input "false"
radio input "true"
click at [577, 262] on span "SUBMIT" at bounding box center [571, 265] width 23 height 7
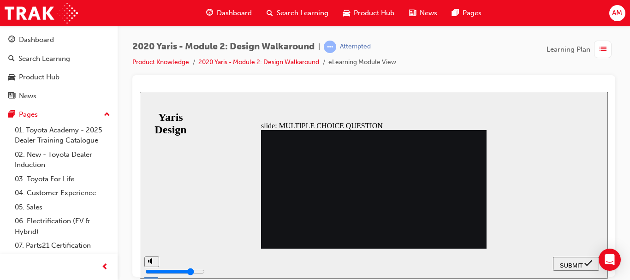
radio input "true"
click at [571, 262] on span "SUBMIT" at bounding box center [571, 265] width 23 height 7
radio input "true"
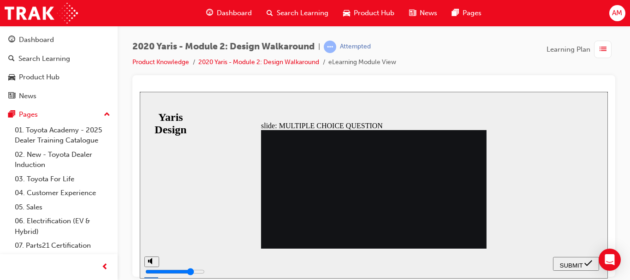
click at [572, 262] on span "SUBMIT" at bounding box center [571, 265] width 23 height 7
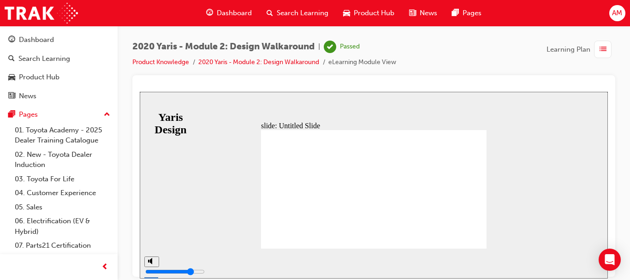
click at [602, 48] on span "list-icon" at bounding box center [603, 50] width 7 height 12
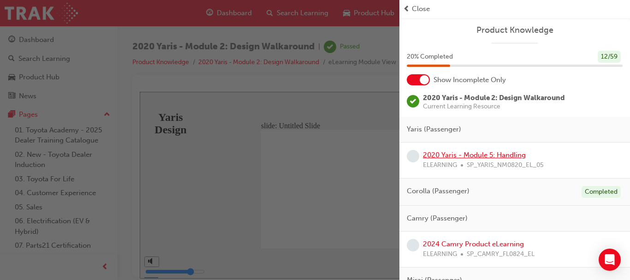
click at [495, 155] on link "2020 Yaris - Module 5: Handling" at bounding box center [474, 155] width 103 height 8
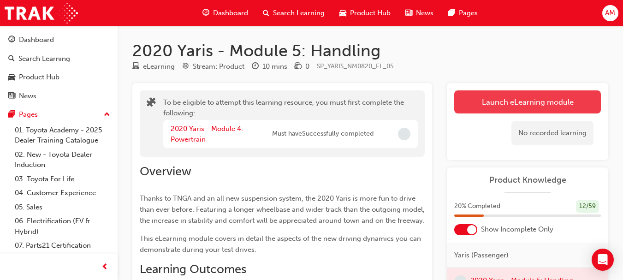
click at [531, 100] on button "Launch eLearning module" at bounding box center [527, 101] width 147 height 23
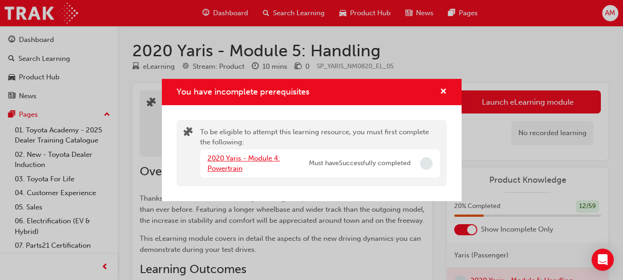
click at [262, 160] on link "2020 Yaris - Module 4: Powertrain" at bounding box center [244, 163] width 72 height 19
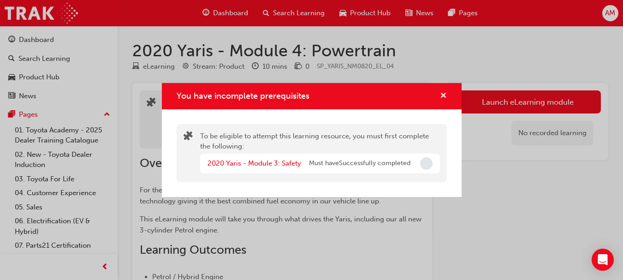
click at [441, 94] on span "cross-icon" at bounding box center [443, 96] width 7 height 8
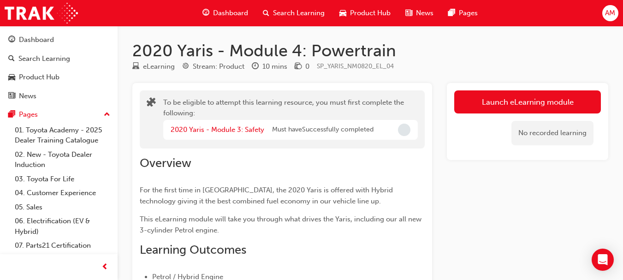
click at [232, 10] on span "Dashboard" at bounding box center [230, 13] width 35 height 11
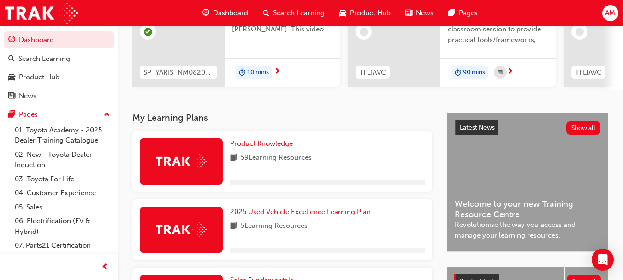
scroll to position [138, 0]
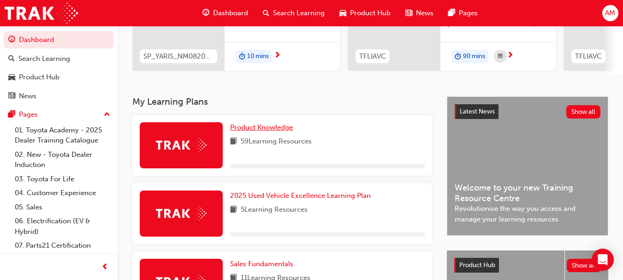
click at [253, 130] on span "Product Knowledge" at bounding box center [261, 127] width 63 height 8
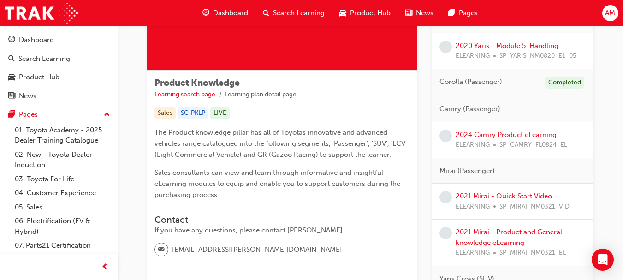
scroll to position [138, 0]
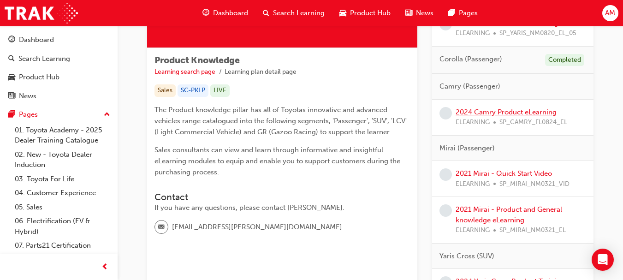
click at [513, 112] on link "2024 Camry Product eLearning" at bounding box center [506, 112] width 101 height 8
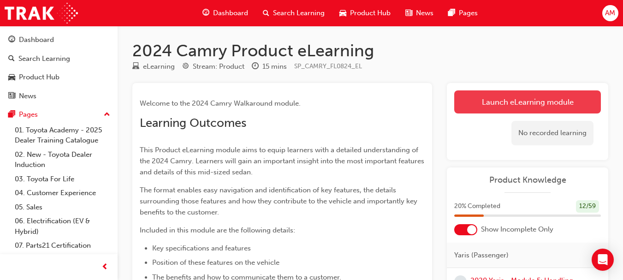
click at [538, 101] on link "Launch eLearning module" at bounding box center [527, 101] width 147 height 23
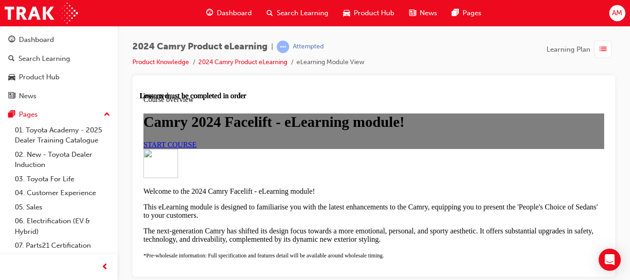
scroll to position [46, 0]
click at [197, 148] on span "START COURSE" at bounding box center [169, 144] width 53 height 8
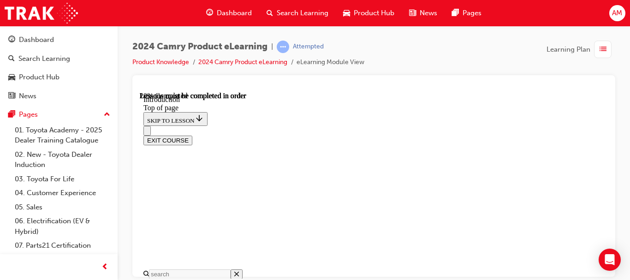
scroll to position [352, 0]
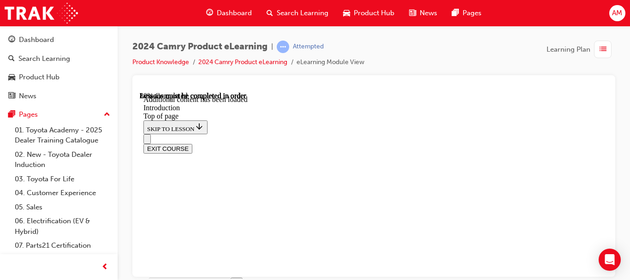
scroll to position [1276, 0]
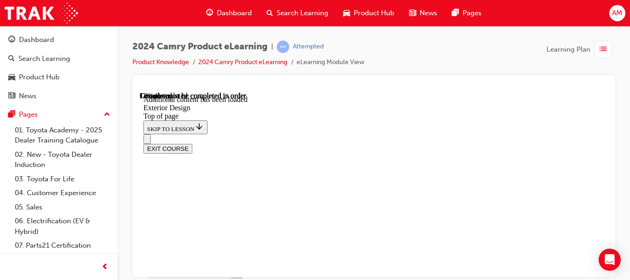
scroll to position [398, 0]
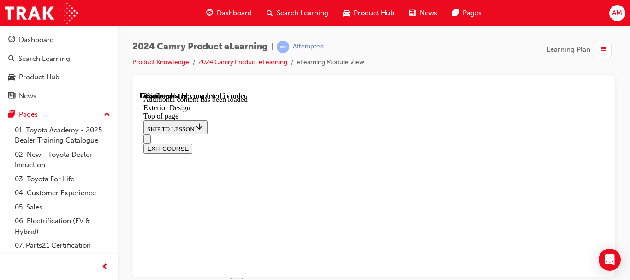
scroll to position [487, 0]
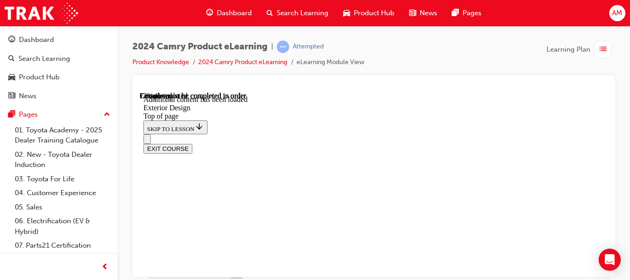
scroll to position [277, 0]
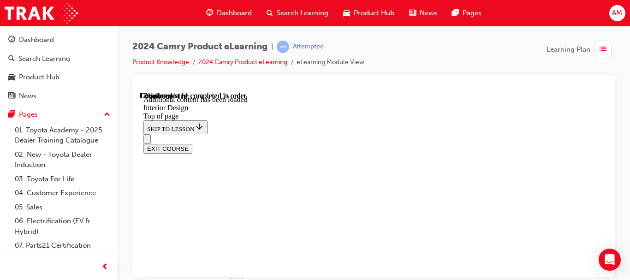
scroll to position [46, 0]
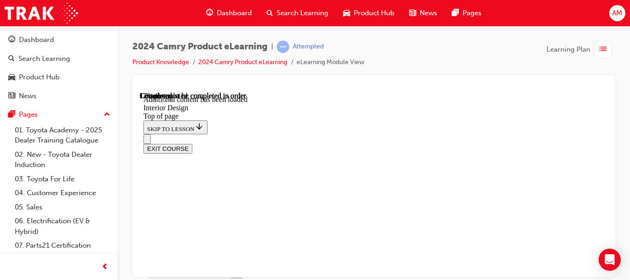
scroll to position [232, 0]
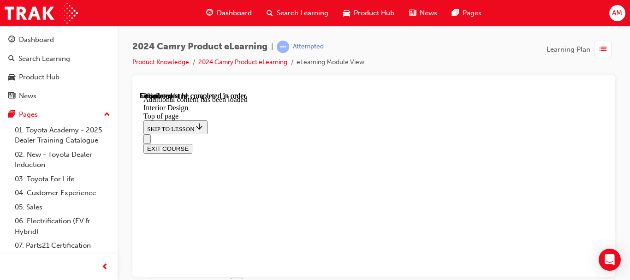
scroll to position [0, 0]
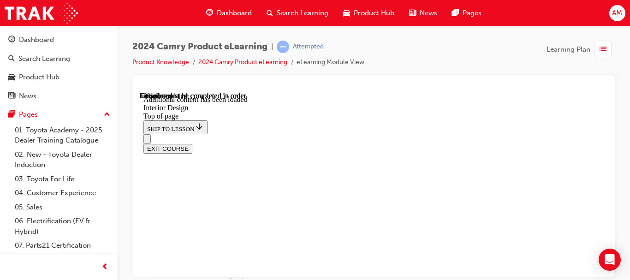
scroll to position [308, 0]
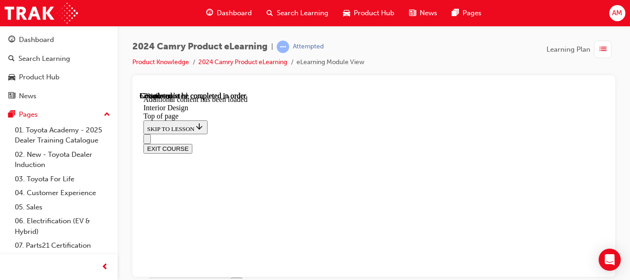
scroll to position [19, 0]
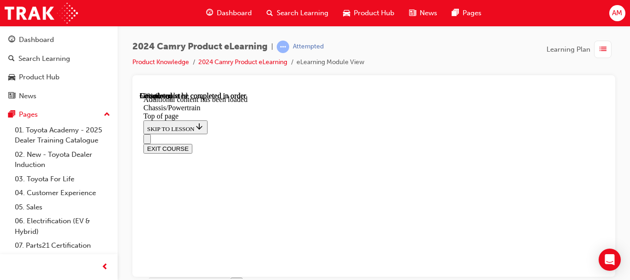
drag, startPoint x: 567, startPoint y: 165, endPoint x: 558, endPoint y: 173, distance: 12.1
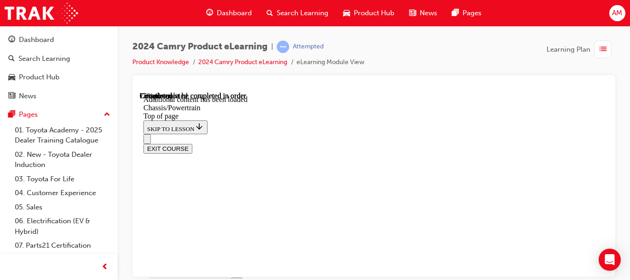
scroll to position [319, 0]
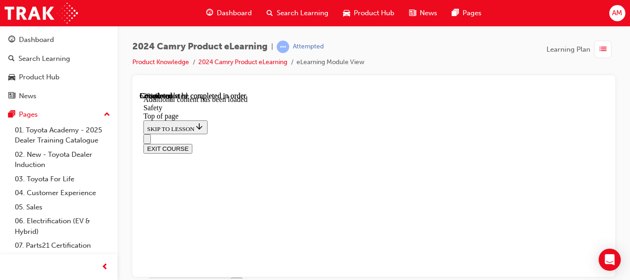
scroll to position [1627, 0]
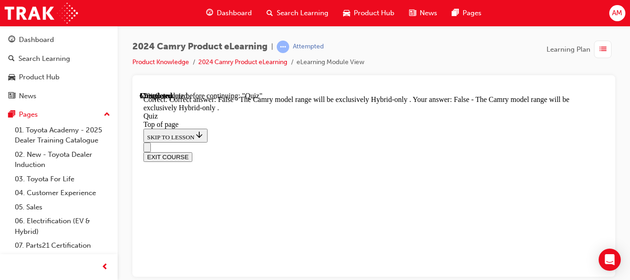
scroll to position [280, 0]
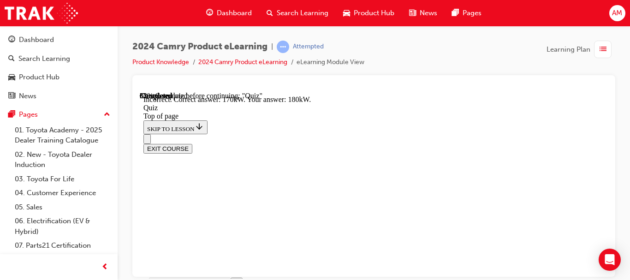
scroll to position [373, 0]
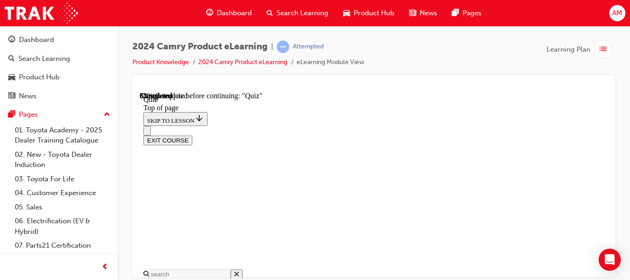
scroll to position [213, 0]
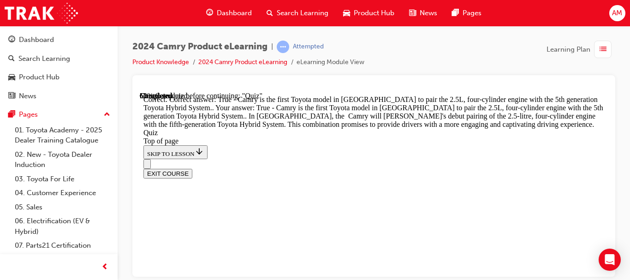
scroll to position [449, 0]
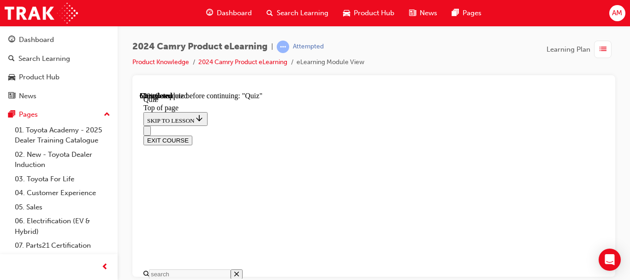
scroll to position [351, 0]
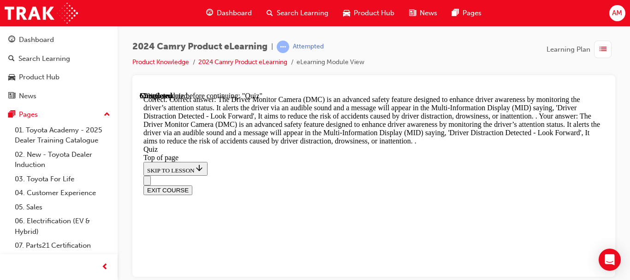
scroll to position [616, 0]
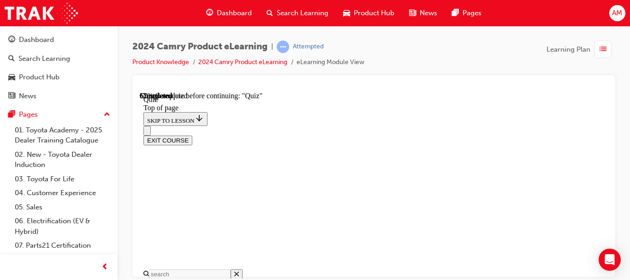
scroll to position [213, 0]
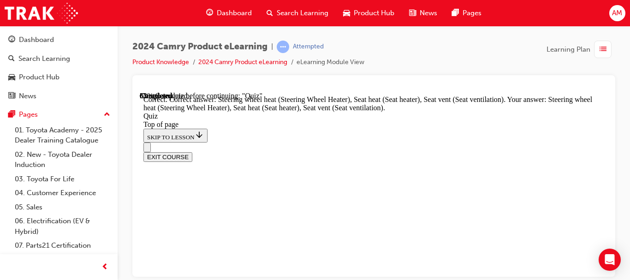
scroll to position [407, 0]
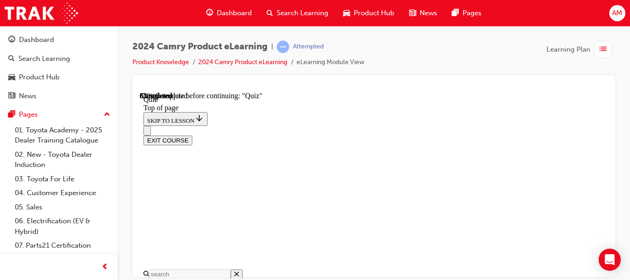
scroll to position [167, 0]
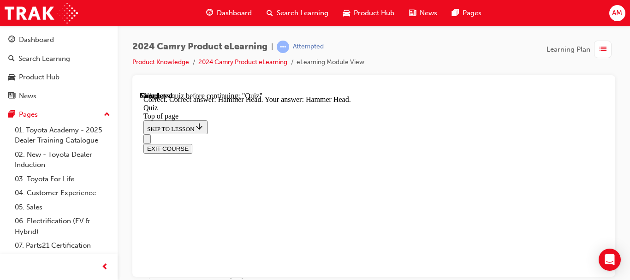
scroll to position [358, 0]
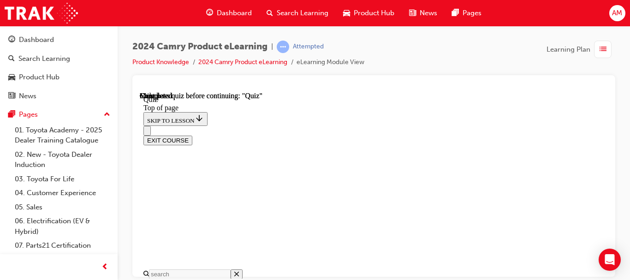
scroll to position [314, 0]
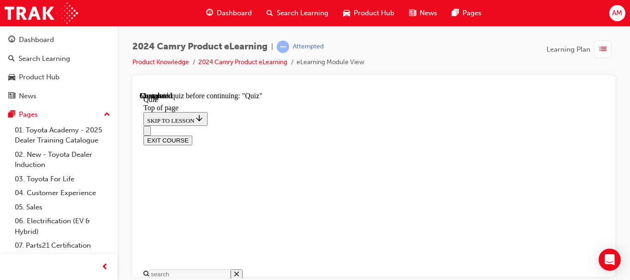
drag, startPoint x: 356, startPoint y: 243, endPoint x: 394, endPoint y: 238, distance: 39.1
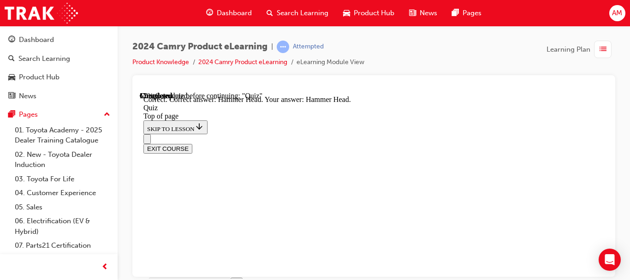
scroll to position [358, 0]
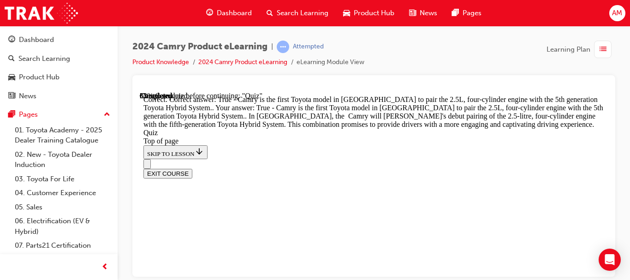
scroll to position [449, 0]
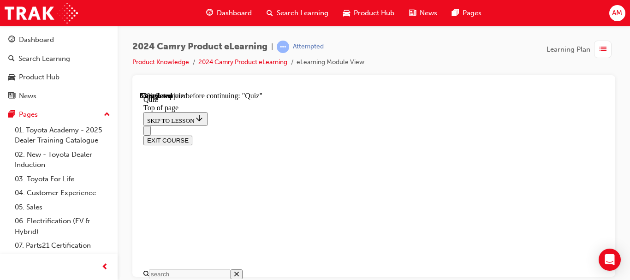
scroll to position [167, 0]
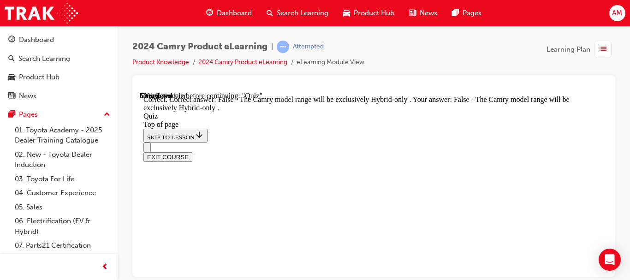
scroll to position [280, 0]
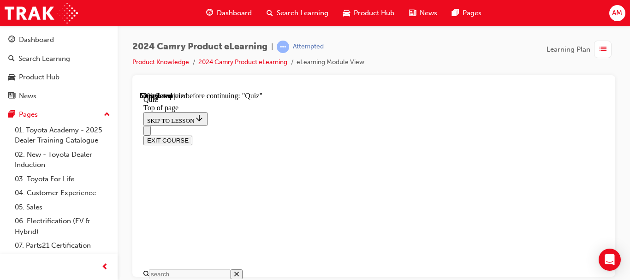
scroll to position [489, 0]
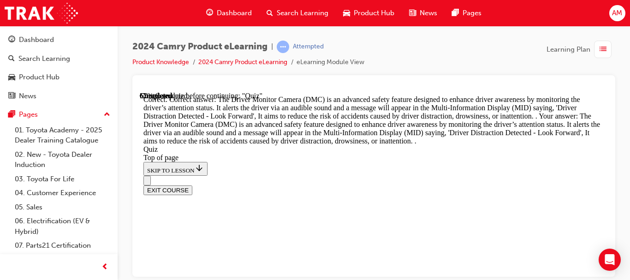
scroll to position [616, 0]
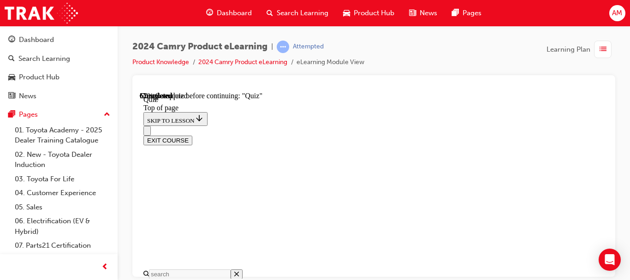
scroll to position [167, 0]
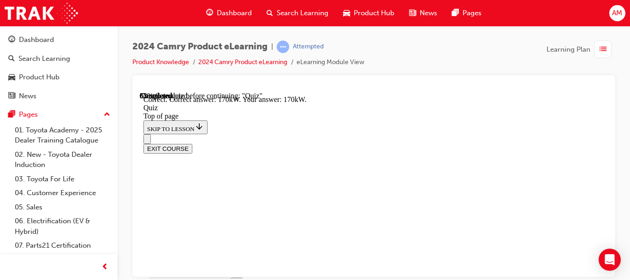
scroll to position [373, 0]
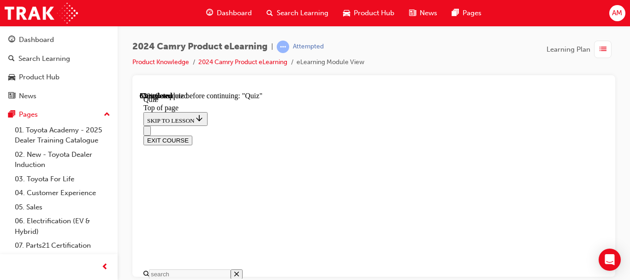
scroll to position [213, 0]
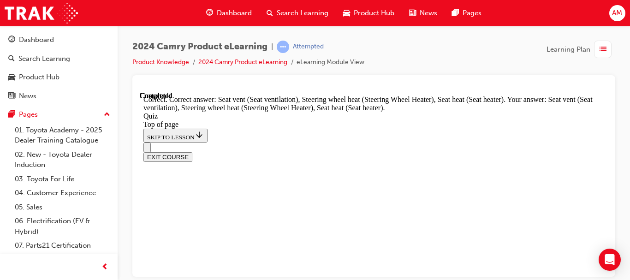
scroll to position [407, 0]
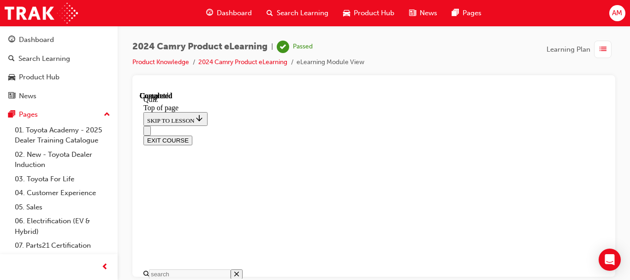
scroll to position [0, 0]
click at [192, 163] on button "EXIT COURSE" at bounding box center [167, 168] width 49 height 10
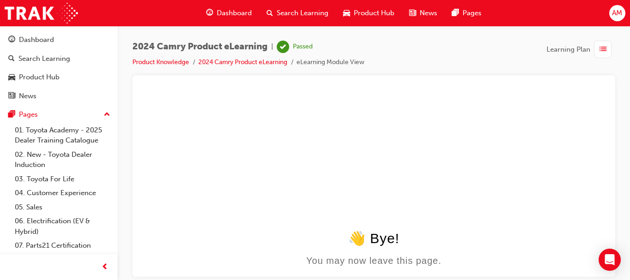
click at [601, 48] on span "list-icon" at bounding box center [603, 50] width 7 height 12
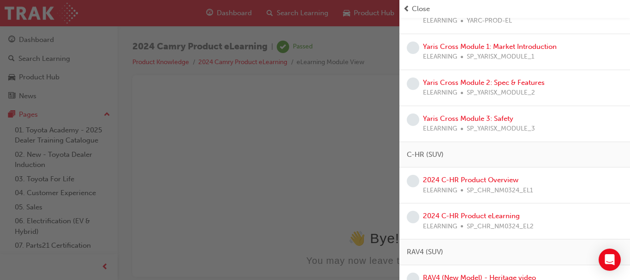
scroll to position [369, 0]
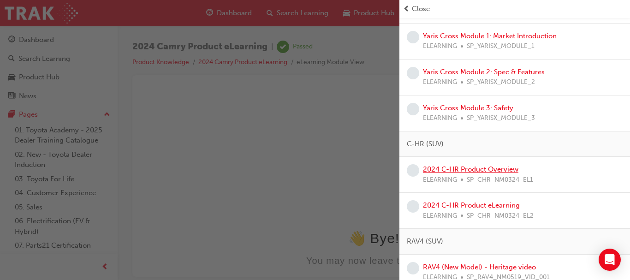
click at [480, 172] on link "2024 C-HR Product Overview" at bounding box center [470, 169] width 95 height 8
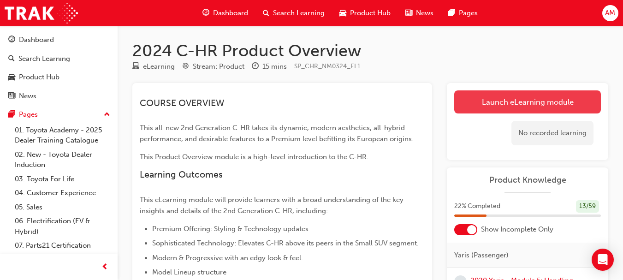
click at [517, 101] on link "Launch eLearning module" at bounding box center [527, 101] width 147 height 23
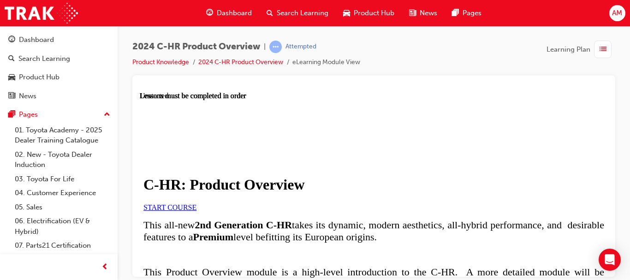
scroll to position [92, 0]
click at [197, 203] on span "START COURSE" at bounding box center [169, 207] width 53 height 8
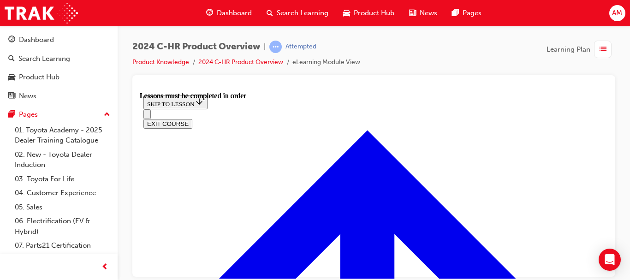
scroll to position [678, 0]
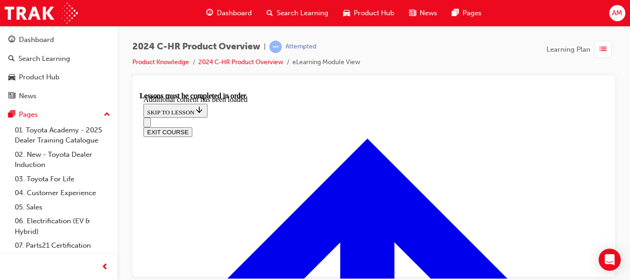
scroll to position [2221, 0]
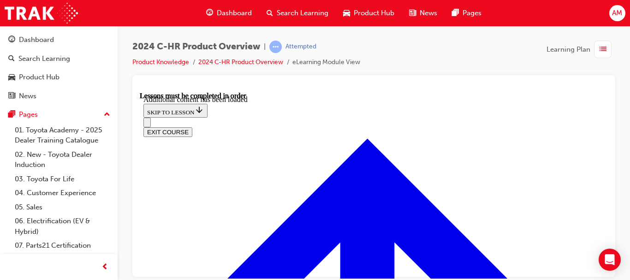
radio input "true"
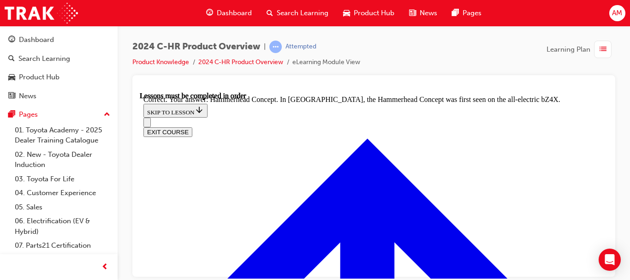
scroll to position [3439, 0]
radio input "true"
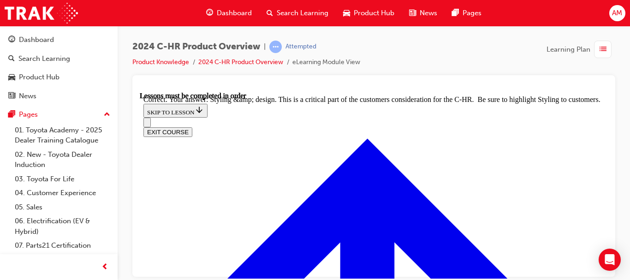
scroll to position [3668, 0]
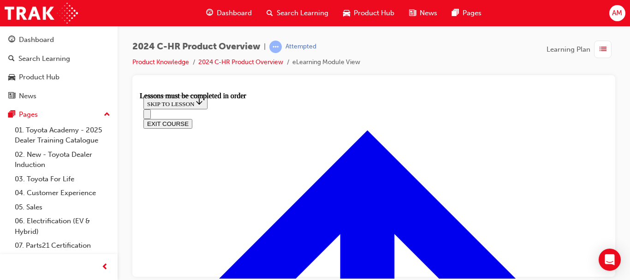
scroll to position [401, 0]
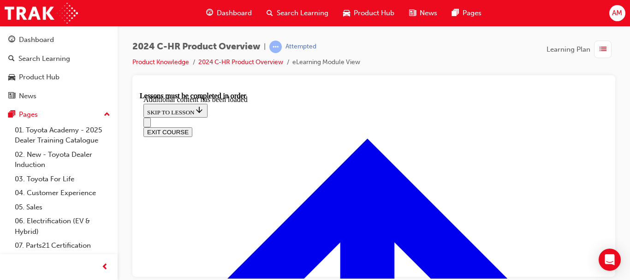
scroll to position [1665, 0]
radio input "true"
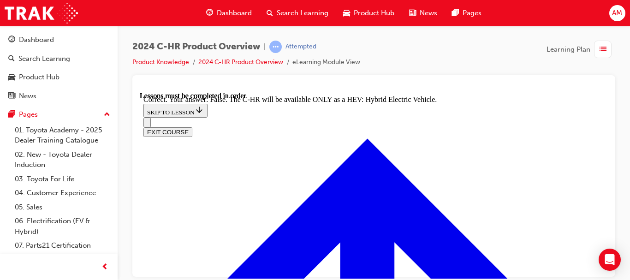
scroll to position [1988, 0]
checkbox input "true"
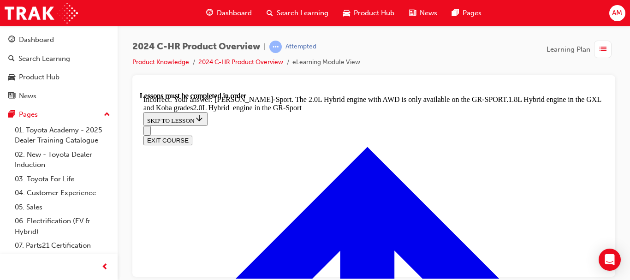
scroll to position [2283, 0]
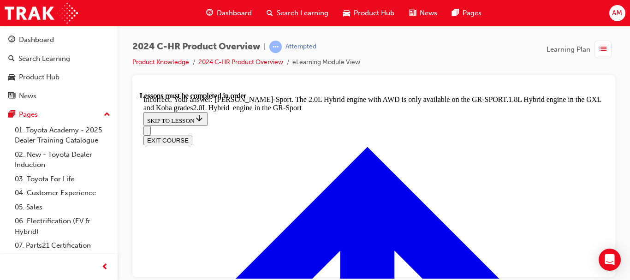
checkbox input "false"
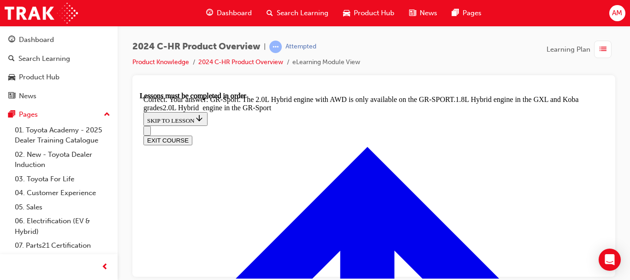
radio input "true"
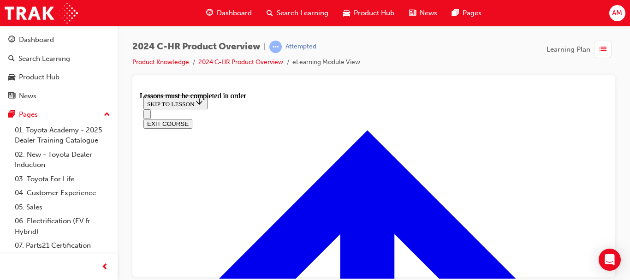
scroll to position [217, 0]
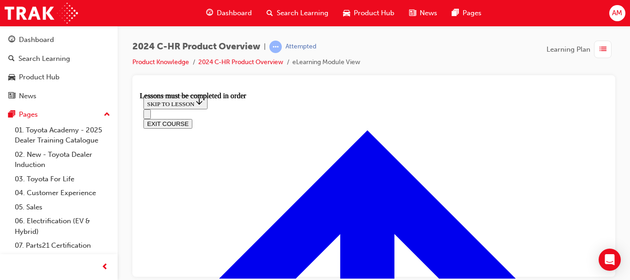
scroll to position [308, 0]
click at [498, 71] on div "2024 C-HR Product Overview | Attempted Product Knowledge 2024 C-HR Product Over…" at bounding box center [373, 58] width 483 height 35
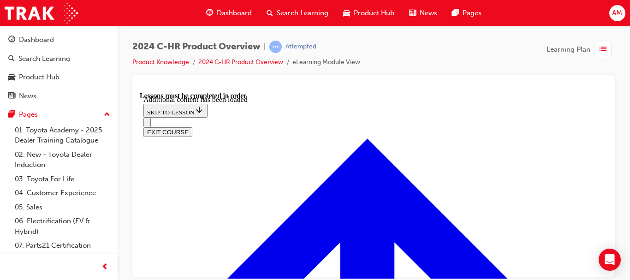
scroll to position [659, 0]
radio input "true"
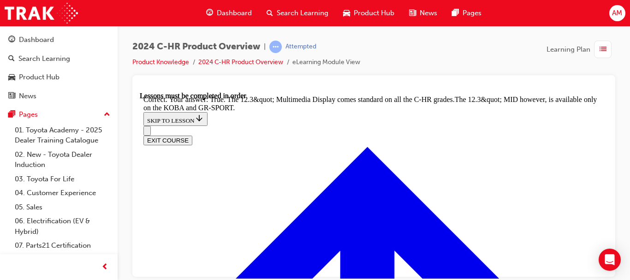
scroll to position [903, 0]
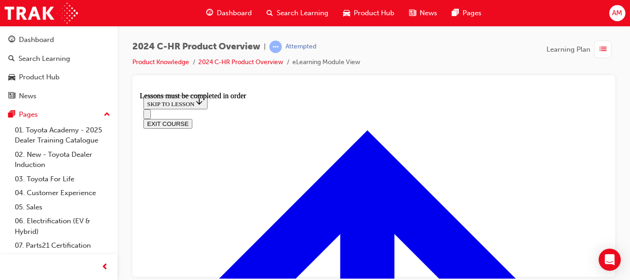
scroll to position [724, 0]
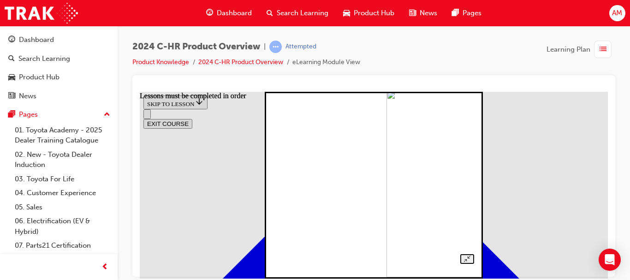
click at [387, 177] on img at bounding box center [480, 183] width 187 height 187
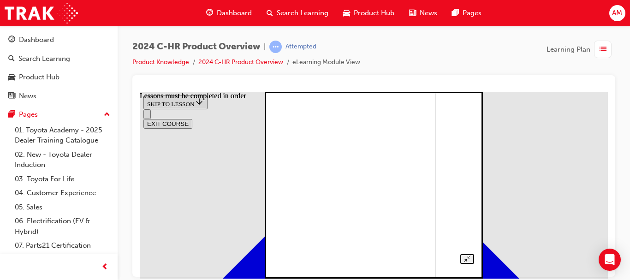
click at [389, 173] on img at bounding box center [342, 183] width 187 height 187
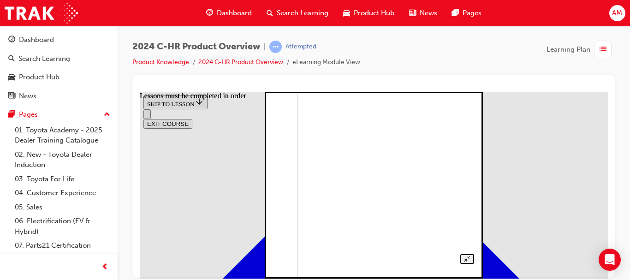
click at [298, 195] on img at bounding box center [205, 183] width 187 height 187
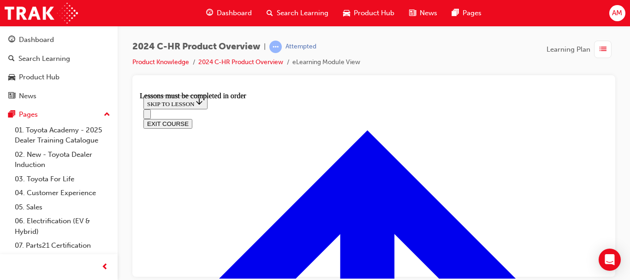
scroll to position [1601, 0]
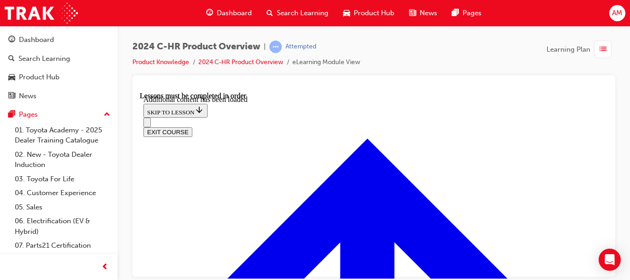
scroll to position [1885, 0]
checkbox input "true"
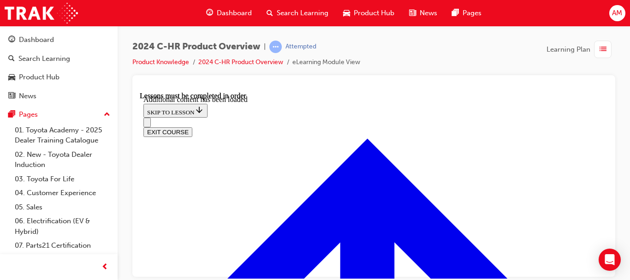
checkbox input "true"
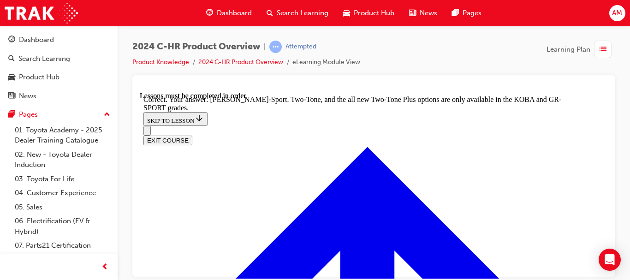
scroll to position [2161, 0]
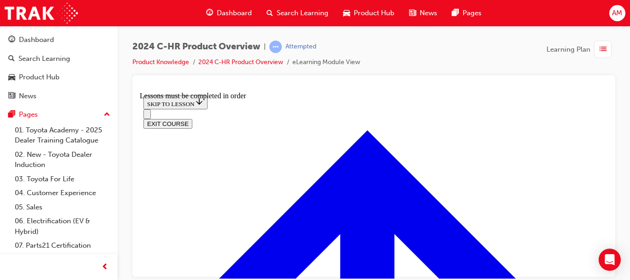
scroll to position [692, 0]
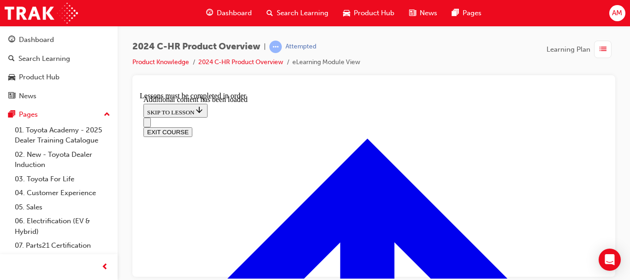
scroll to position [939, 0]
radio input "true"
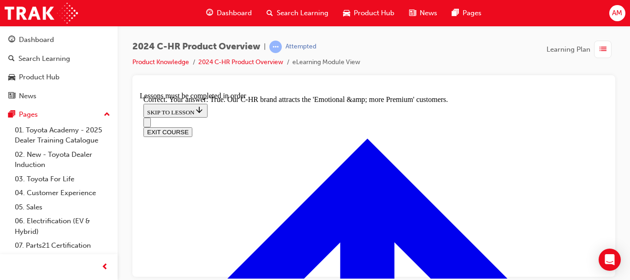
scroll to position [1190, 0]
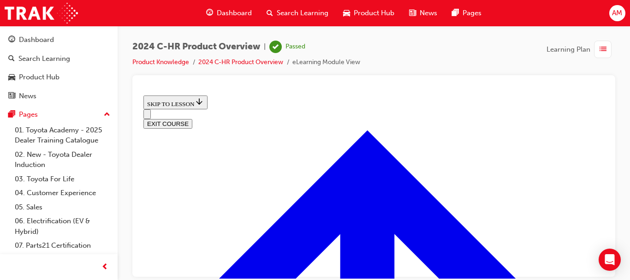
scroll to position [309, 0]
click at [192, 119] on button "EXIT COURSE" at bounding box center [167, 124] width 49 height 10
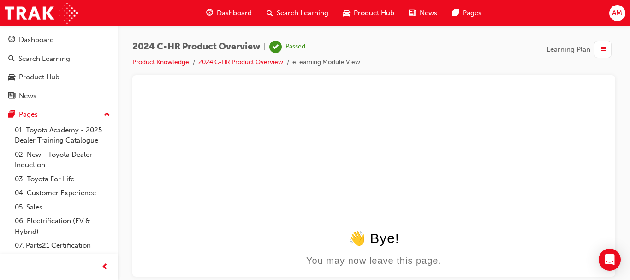
scroll to position [0, 0]
click at [574, 48] on span "Learning Plan" at bounding box center [569, 49] width 44 height 11
